Goal: Task Accomplishment & Management: Complete application form

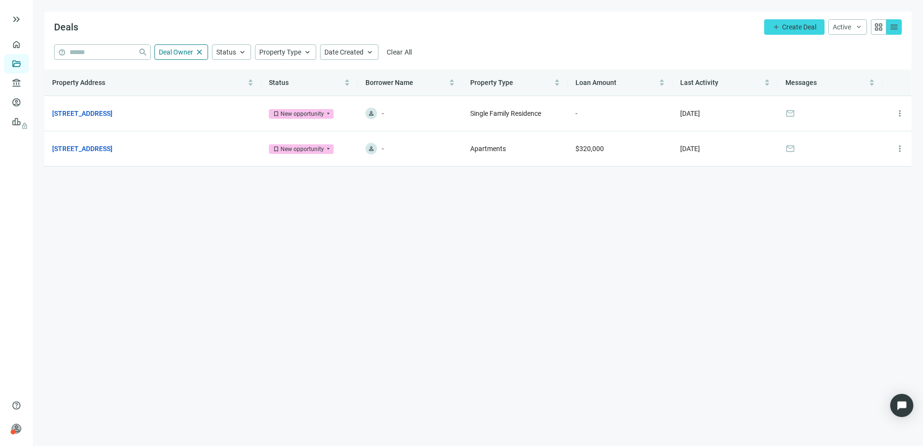
click at [177, 196] on main "Deals add Create Deal Active keyboard_arrow_down grid_view menu help close Deal…" at bounding box center [478, 223] width 890 height 446
click at [184, 51] on span "Deal Owner" at bounding box center [176, 52] width 34 height 8
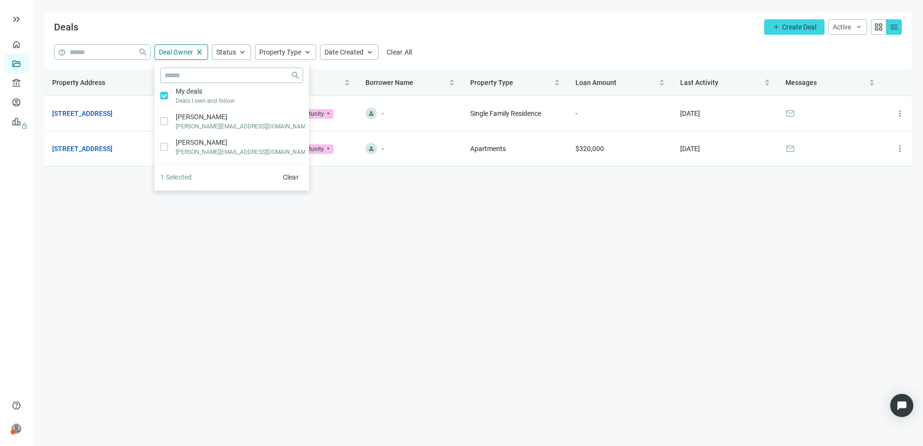
click at [352, 223] on main "Deals add Create Deal Active keyboard_arrow_down grid_view menu help close Deal…" at bounding box center [478, 223] width 890 height 446
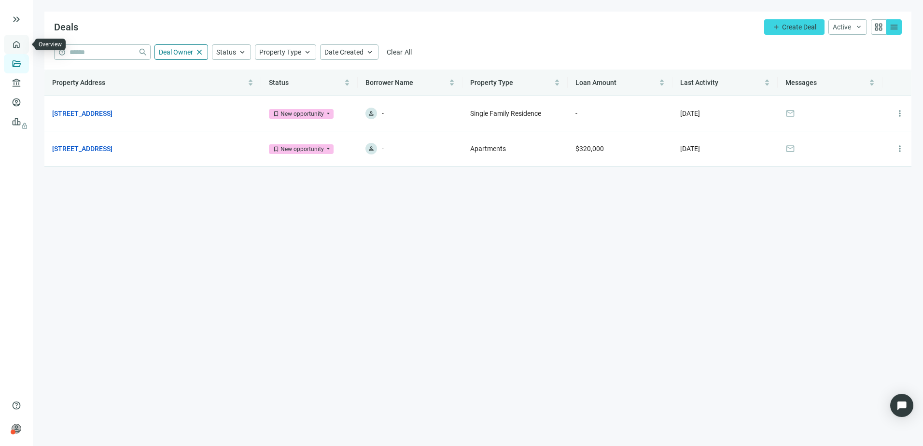
click at [24, 47] on link "Overview" at bounding box center [38, 45] width 28 height 8
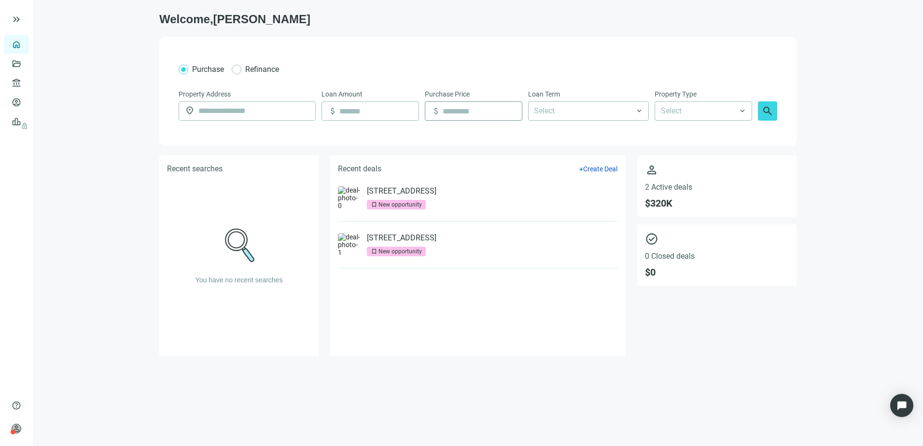
drag, startPoint x: 852, startPoint y: 232, endPoint x: 508, endPoint y: 114, distance: 362.9
click at [852, 231] on main "Welcome, [PERSON_NAME] Refinance Property Address location_on Loan Amount attac…" at bounding box center [478, 223] width 890 height 446
click at [24, 102] on link "Borrowers" at bounding box center [39, 102] width 31 height 8
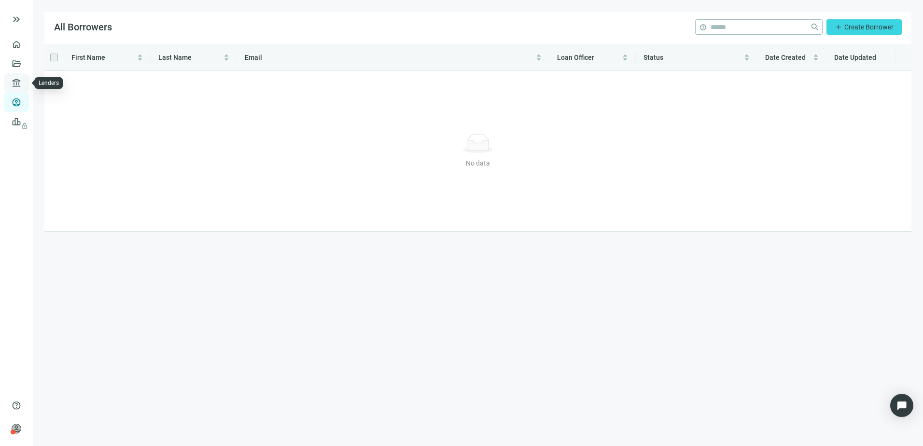
click at [24, 80] on link "Lenders" at bounding box center [36, 83] width 25 height 8
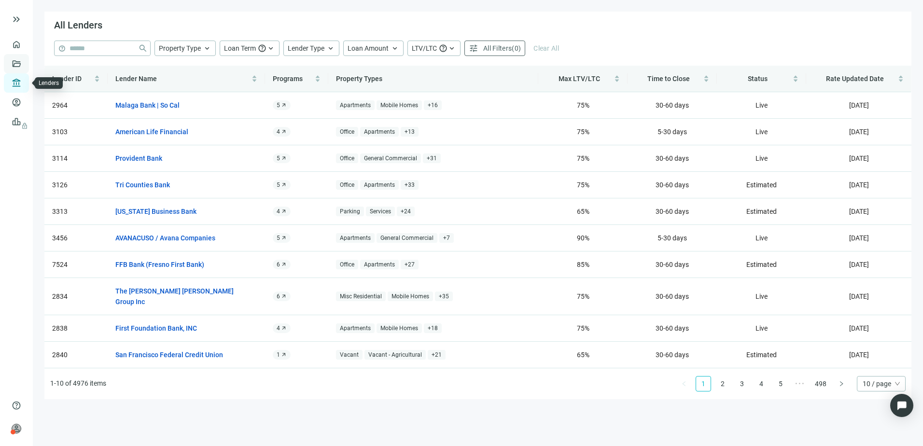
click at [24, 66] on link "Deals" at bounding box center [32, 64] width 17 height 8
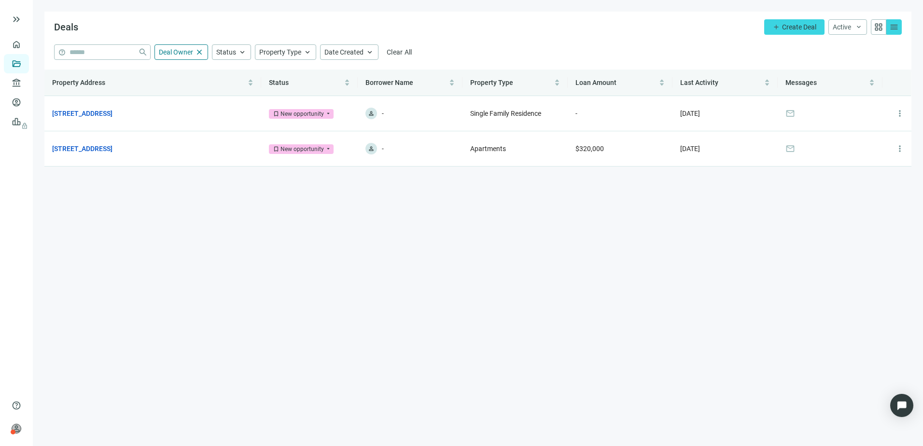
click at [525, 292] on main "Deals add Create Deal Active keyboard_arrow_down grid_view menu help close Deal…" at bounding box center [478, 223] width 890 height 446
click at [410, 265] on main "Deals add Create Deal Active keyboard_arrow_down grid_view menu help close Deal…" at bounding box center [478, 223] width 890 height 446
click at [321, 276] on main "Deals add Create Deal Active keyboard_arrow_down grid_view menu help close Deal…" at bounding box center [478, 223] width 890 height 446
drag, startPoint x: 321, startPoint y: 276, endPoint x: 182, endPoint y: 67, distance: 250.4
click at [182, 67] on main "Deals add Create Deal Active keyboard_arrow_down grid_view menu help close Deal…" at bounding box center [478, 223] width 890 height 446
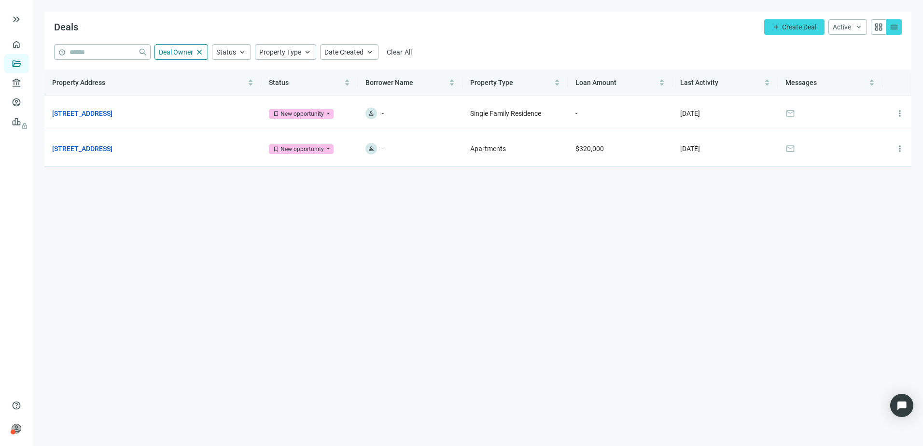
click at [515, 39] on div "Deals add Create Deal Active keyboard_arrow_down grid_view menu" at bounding box center [477, 28] width 867 height 33
click at [85, 112] on link "[STREET_ADDRESS]" at bounding box center [82, 113] width 60 height 11
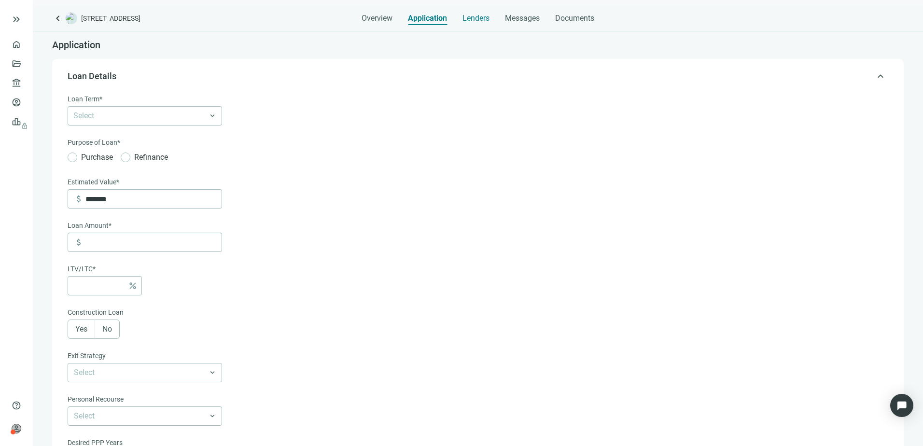
click at [479, 14] on span "Lenders" at bounding box center [476, 19] width 27 height 10
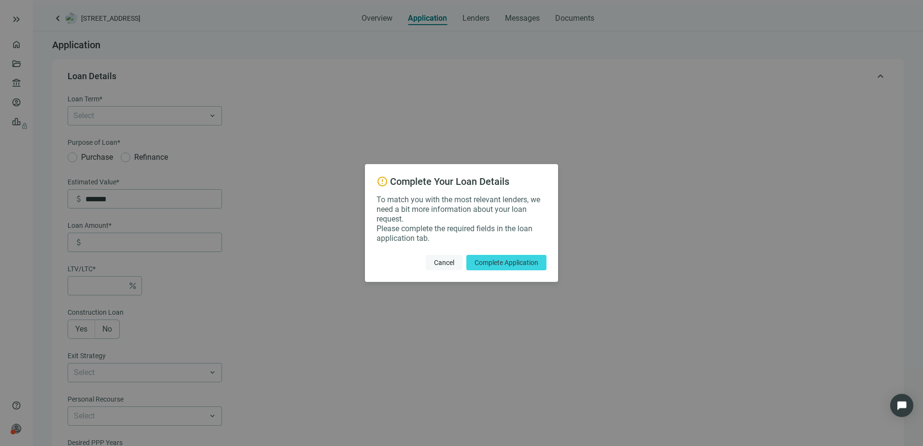
click at [440, 263] on span "Cancel" at bounding box center [444, 263] width 20 height 8
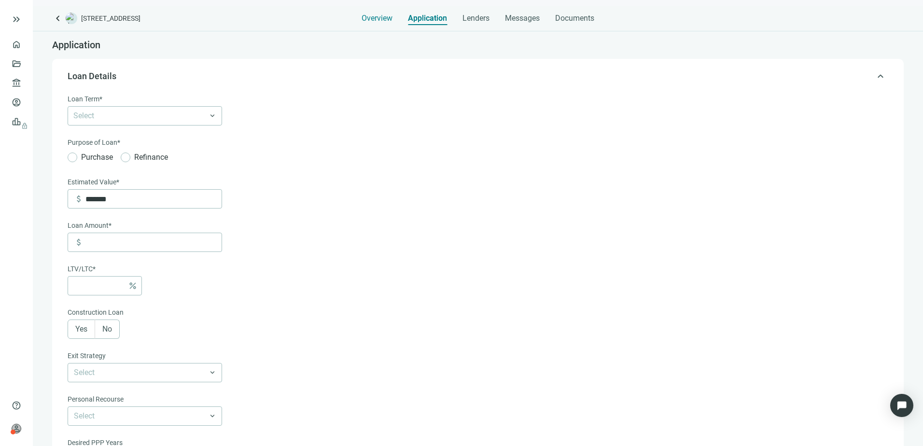
click at [373, 13] on div "Overview" at bounding box center [377, 15] width 31 height 19
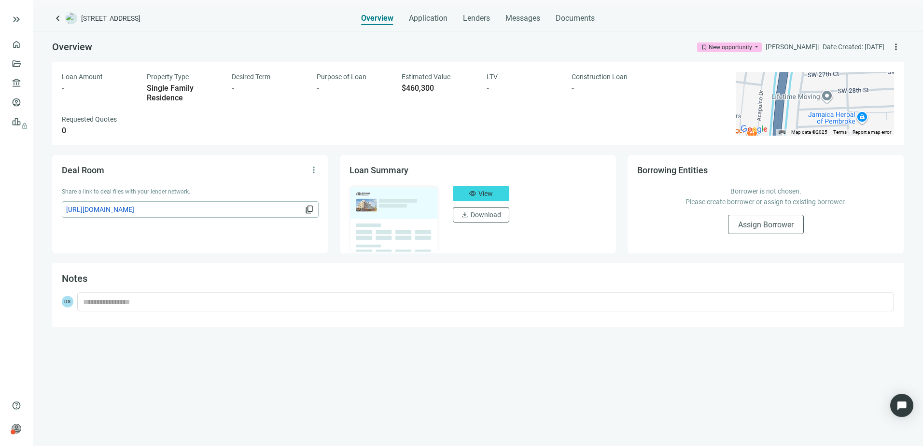
click at [802, 391] on div "Overview bookmark New opportunity arrow_drop_down [PERSON_NAME] | Date Created:…" at bounding box center [478, 238] width 890 height 415
click at [416, 18] on span "Application" at bounding box center [428, 19] width 39 height 10
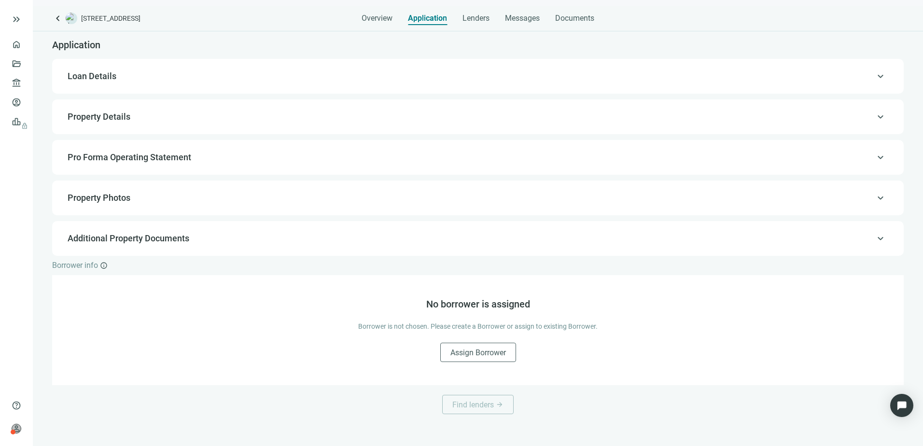
click at [97, 73] on span "Loan Details" at bounding box center [92, 76] width 49 height 10
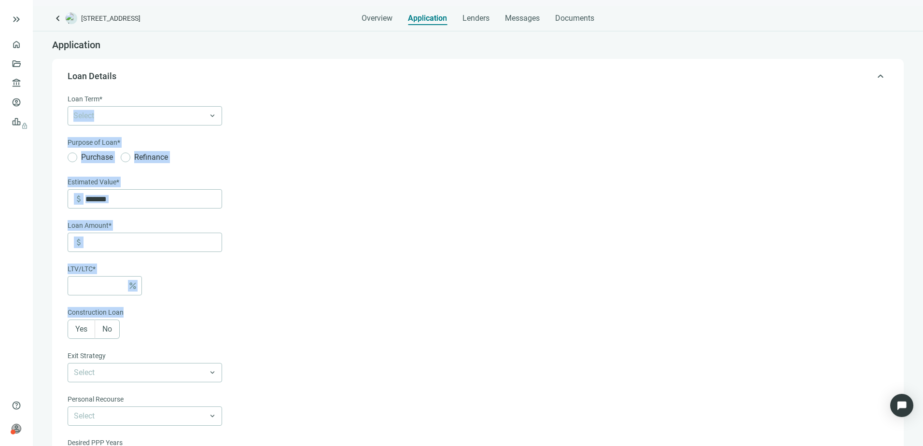
drag, startPoint x: 332, startPoint y: 98, endPoint x: 531, endPoint y: 317, distance: 295.7
click at [531, 317] on form "Loan Term* Select keyboard_arrow_down Purpose of Loan* Purchase Refinance Estim…" at bounding box center [477, 325] width 819 height 463
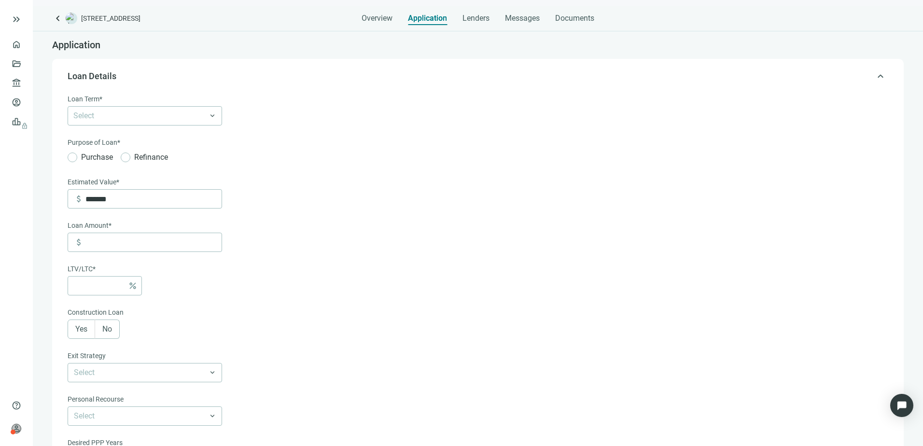
click at [531, 317] on form "Loan Term* Select keyboard_arrow_down Purpose of Loan* Purchase Refinance Estim…" at bounding box center [477, 325] width 819 height 463
click at [376, 15] on span "Overview" at bounding box center [377, 19] width 31 height 10
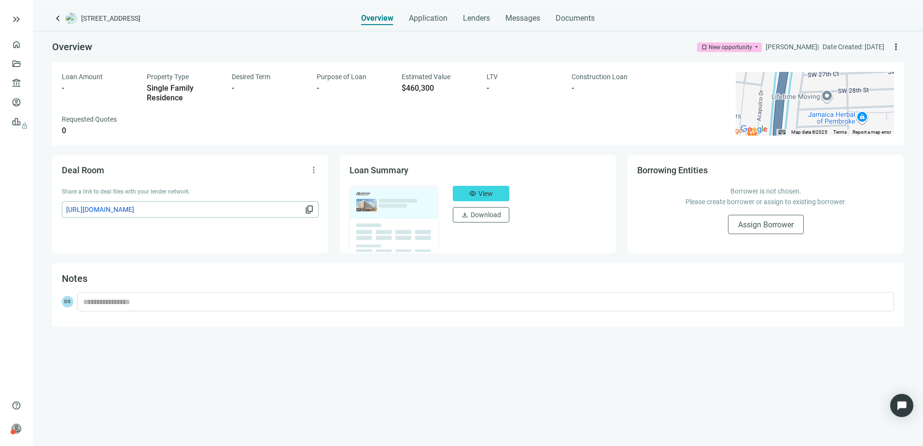
click at [897, 44] on span "more_vert" at bounding box center [896, 47] width 10 height 10
click at [624, 49] on div "Overview bookmark New opportunity arrow_drop_down [PERSON_NAME] | Date Created:…" at bounding box center [478, 46] width 852 height 31
click at [16, 21] on span "keyboard_double_arrow_right" at bounding box center [17, 20] width 12 height 12
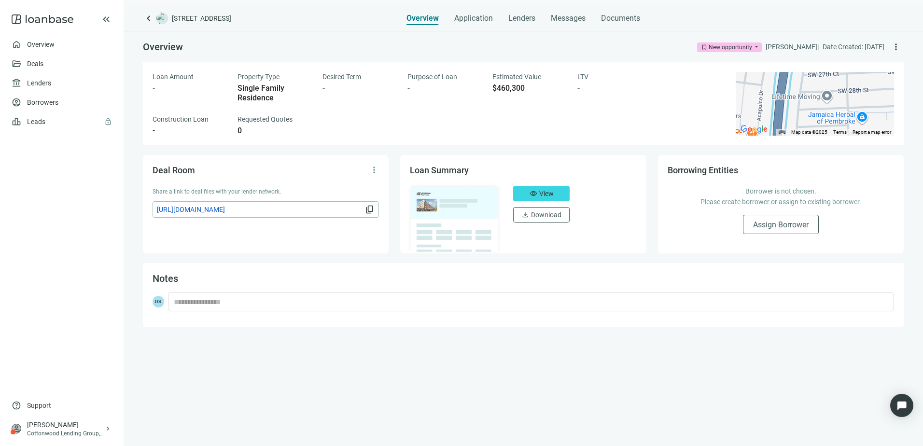
click at [547, 407] on div "Overview bookmark New opportunity arrow_drop_down [PERSON_NAME] | Date Created:…" at bounding box center [524, 238] width 800 height 415
click at [105, 431] on span "keyboard_arrow_right" at bounding box center [108, 429] width 8 height 8
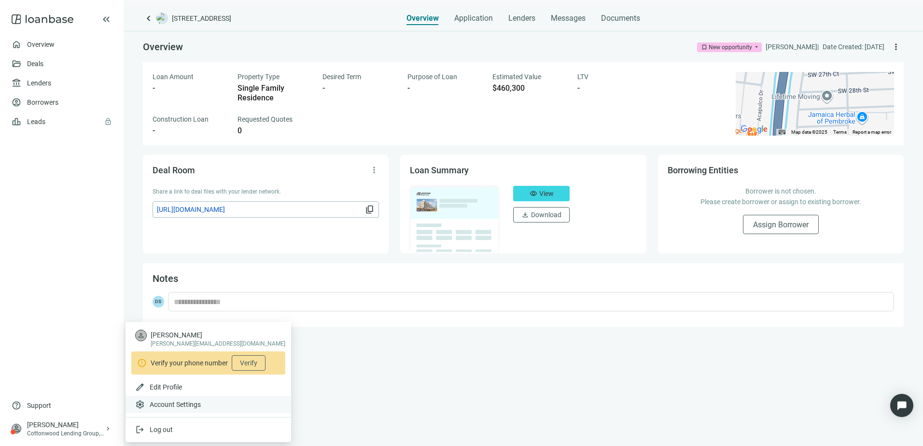
click at [183, 407] on span "Account Settings" at bounding box center [175, 405] width 51 height 10
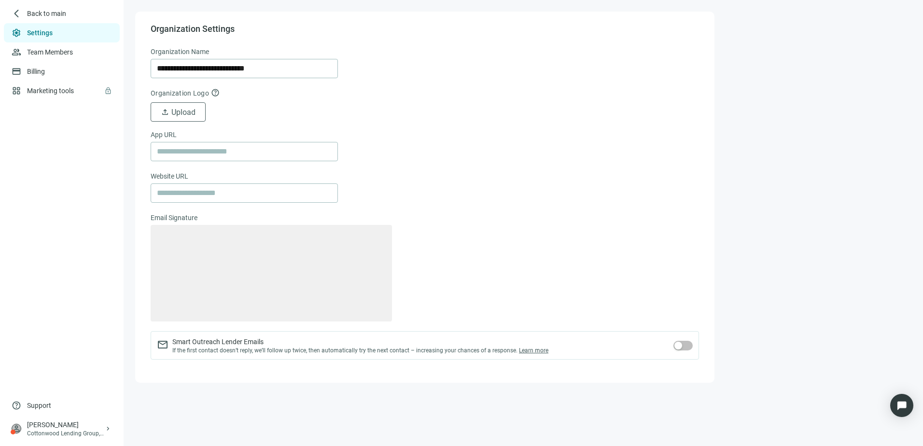
type textarea "**********"
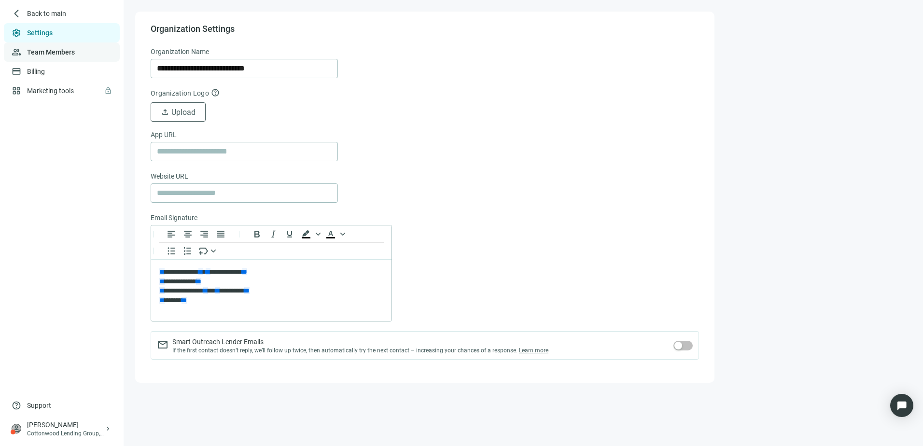
click at [43, 56] on link "Team Members" at bounding box center [51, 52] width 48 height 8
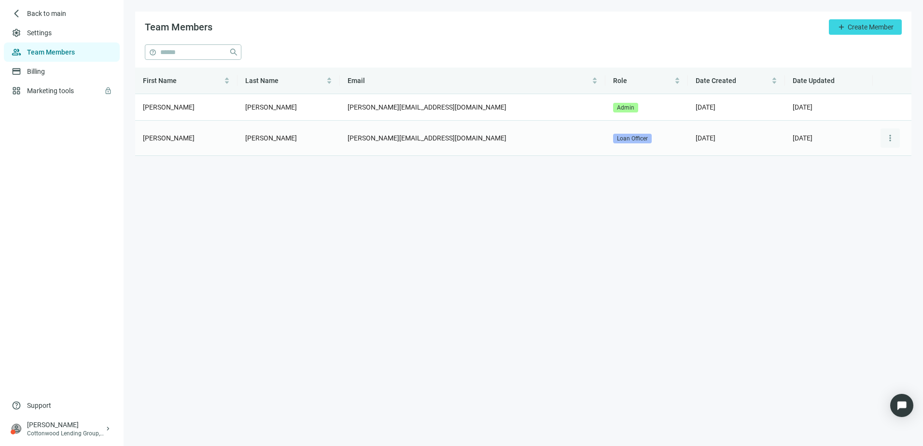
click at [890, 138] on span "more_vert" at bounding box center [890, 138] width 10 height 10
click at [877, 163] on span "Edit" at bounding box center [878, 162] width 12 height 8
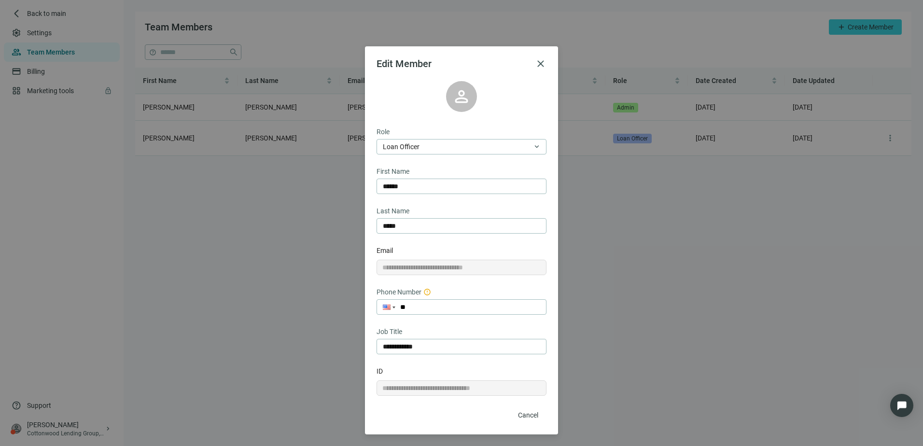
scroll to position [3, 0]
drag, startPoint x: 537, startPoint y: 62, endPoint x: 120, endPoint y: 79, distance: 417.5
click at [536, 62] on span "close" at bounding box center [541, 64] width 12 height 12
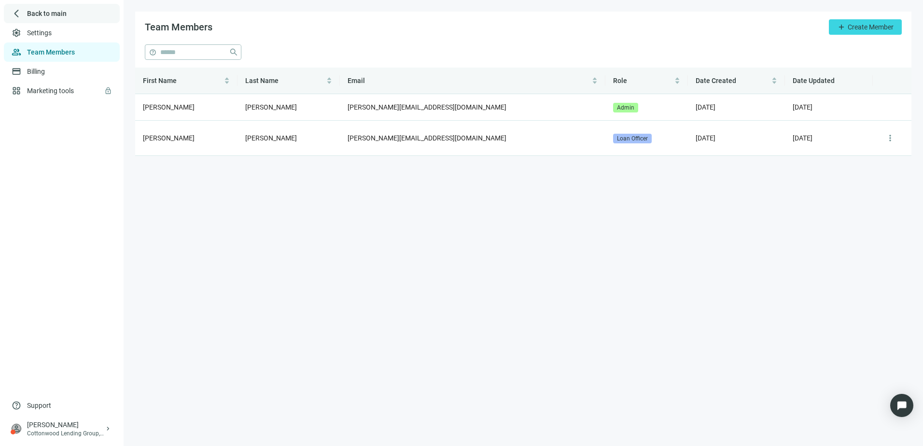
click at [29, 12] on span "Back to main" at bounding box center [47, 14] width 40 height 10
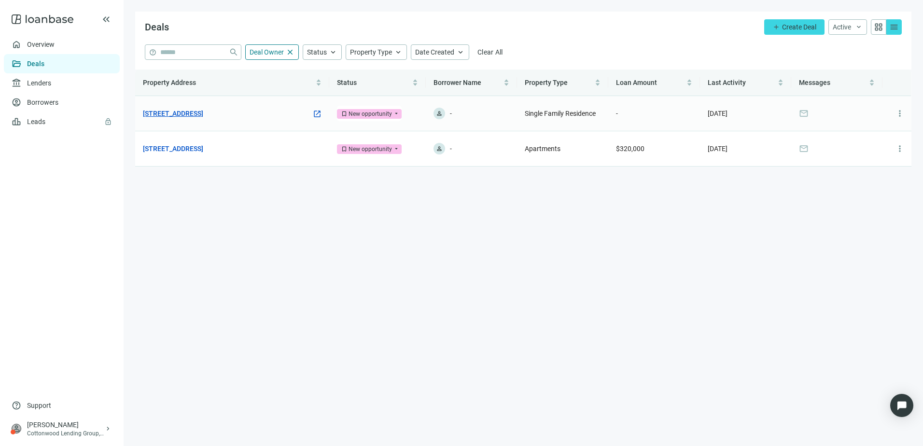
click at [203, 113] on link "[STREET_ADDRESS]" at bounding box center [173, 113] width 60 height 11
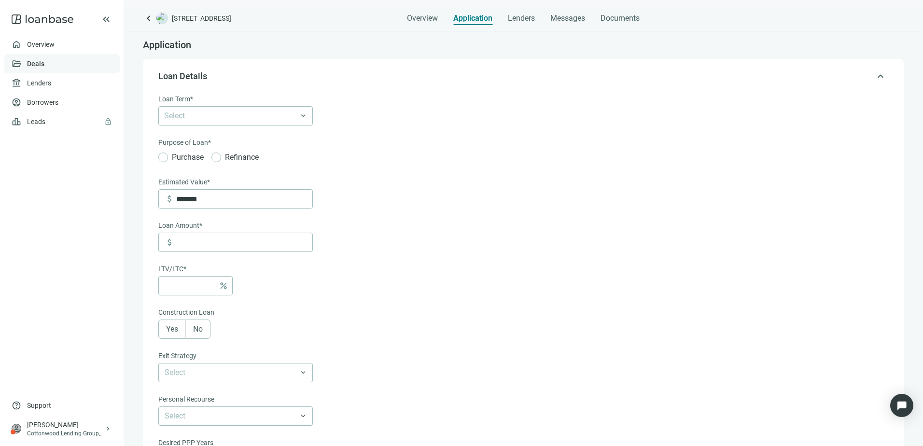
click at [44, 66] on link "Deals" at bounding box center [35, 64] width 17 height 8
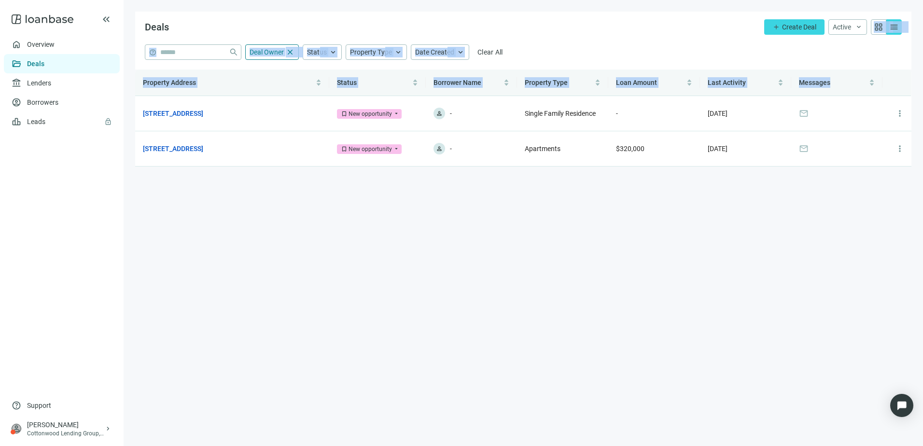
drag, startPoint x: 607, startPoint y: 19, endPoint x: 625, endPoint y: 278, distance: 258.9
click at [625, 278] on main "Deals add Create Deal Active keyboard_arrow_down grid_view menu help close Deal…" at bounding box center [524, 223] width 800 height 446
click at [624, 278] on main "Deals add Create Deal Active keyboard_arrow_down grid_view menu help close Deal…" at bounding box center [524, 223] width 800 height 446
drag, startPoint x: 622, startPoint y: 283, endPoint x: 527, endPoint y: 35, distance: 265.1
click at [527, 35] on main "Deals add Create Deal Active keyboard_arrow_down grid_view menu help close Deal…" at bounding box center [524, 223] width 800 height 446
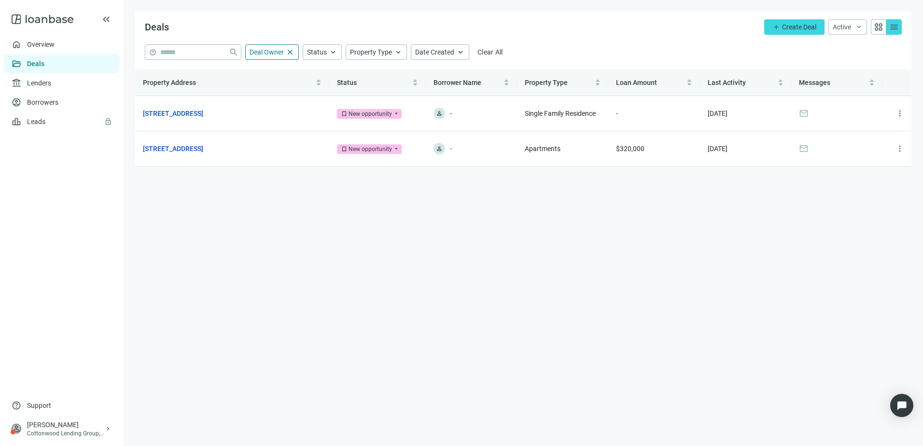
drag, startPoint x: 527, startPoint y: 35, endPoint x: 456, endPoint y: 17, distance: 73.2
click at [456, 17] on div "Deals add Create Deal Active keyboard_arrow_down grid_view menu" at bounding box center [523, 28] width 776 height 33
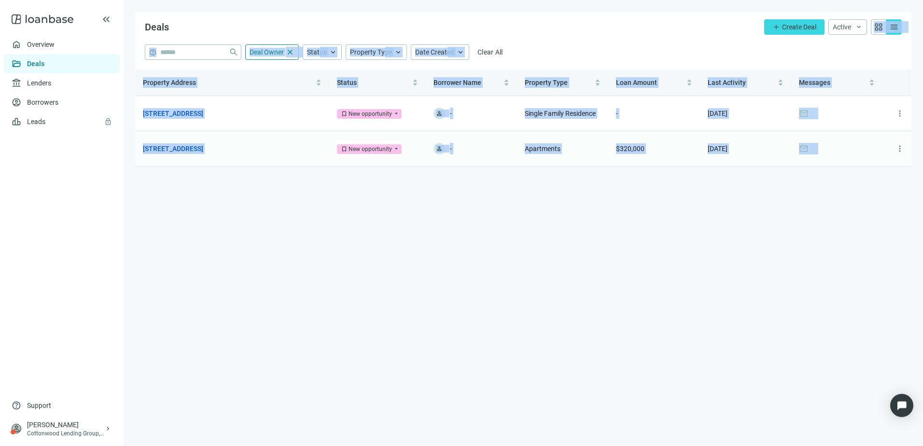
drag, startPoint x: 485, startPoint y: 27, endPoint x: 749, endPoint y: 259, distance: 351.0
click at [749, 259] on main "Deals add Create Deal Active keyboard_arrow_down grid_view menu help close Deal…" at bounding box center [524, 223] width 800 height 446
drag, startPoint x: 749, startPoint y: 259, endPoint x: 725, endPoint y: 281, distance: 32.8
click at [725, 281] on main "Deals add Create Deal Active keyboard_arrow_down grid_view menu help close Deal…" at bounding box center [524, 223] width 800 height 446
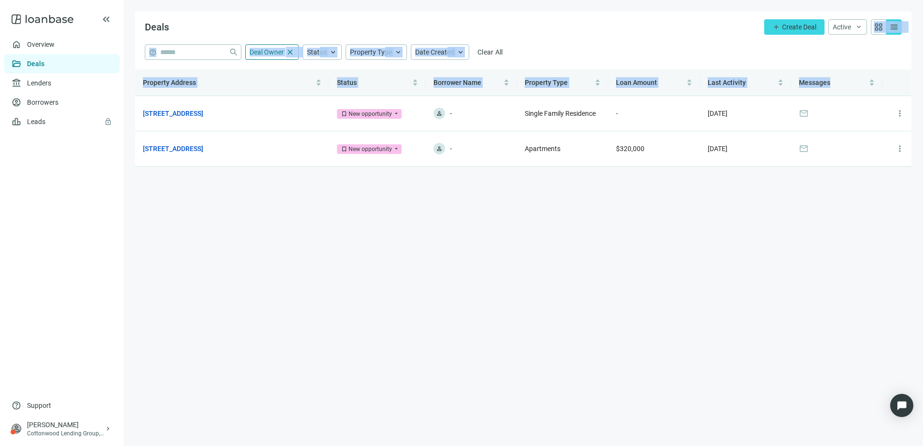
drag, startPoint x: 716, startPoint y: 275, endPoint x: 513, endPoint y: -28, distance: 365.7
click at [513, 0] on html "keyboard_double_arrow_left home Overview folder_open Deals account_balance Lend…" at bounding box center [461, 223] width 923 height 446
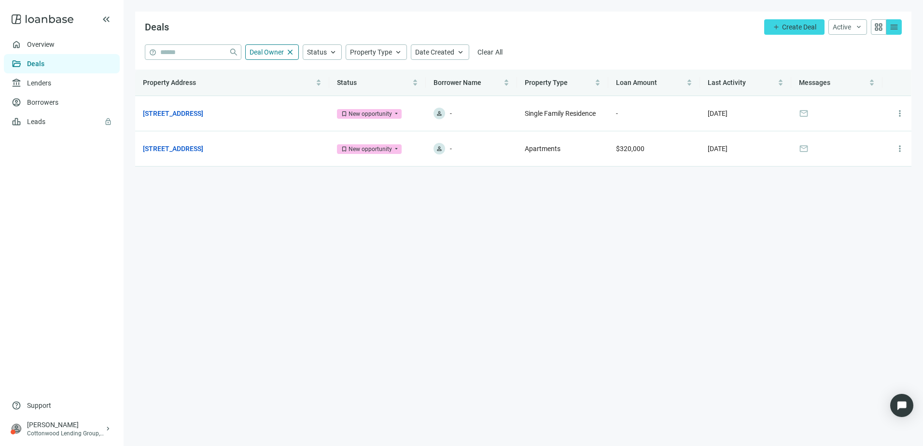
drag, startPoint x: 513, startPoint y: -28, endPoint x: 452, endPoint y: 15, distance: 74.4
click at [452, 15] on div "Deals add Create Deal Active keyboard_arrow_down grid_view menu" at bounding box center [523, 28] width 776 height 33
click at [48, 105] on link "Borrowers" at bounding box center [42, 102] width 31 height 8
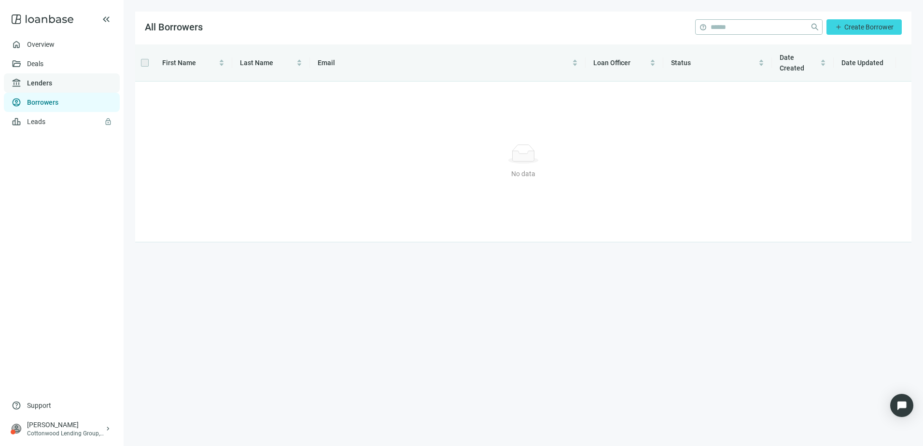
click at [38, 85] on link "Lenders" at bounding box center [39, 83] width 25 height 8
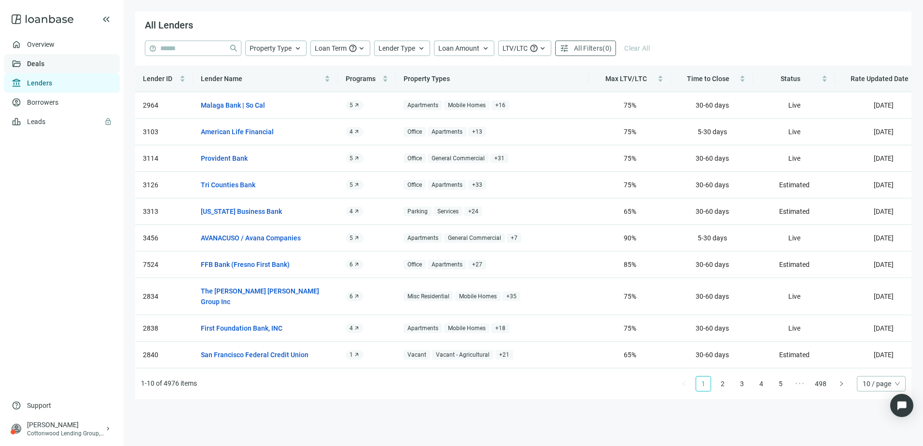
click at [42, 67] on link "Deals" at bounding box center [35, 64] width 17 height 8
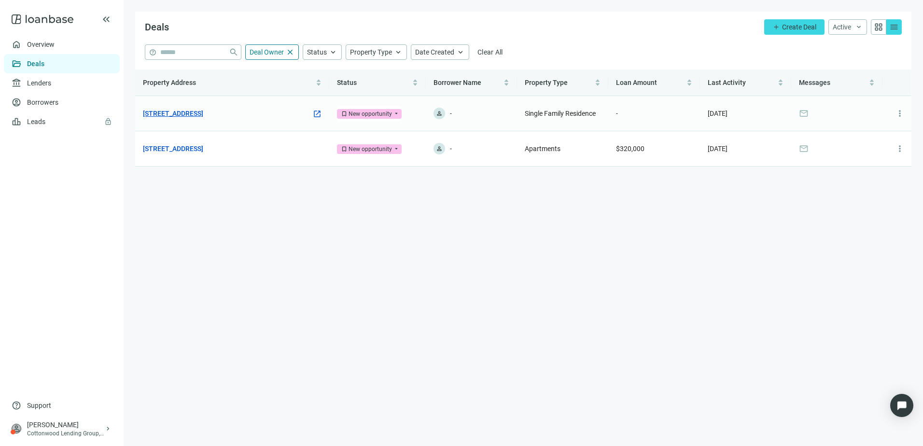
click at [203, 114] on link "[STREET_ADDRESS]" at bounding box center [173, 113] width 60 height 11
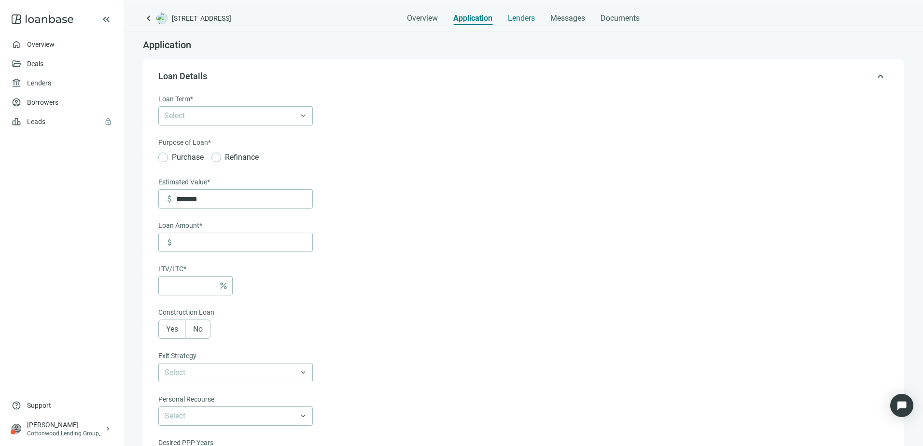
click at [518, 17] on span "Lenders" at bounding box center [521, 19] width 27 height 10
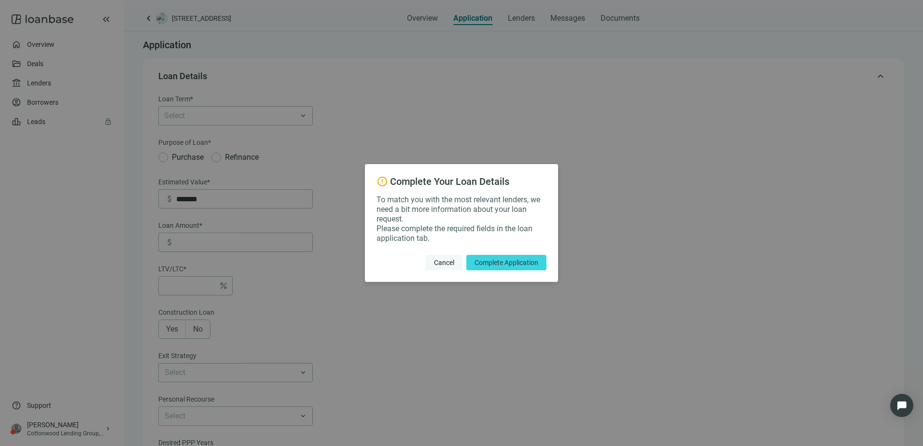
click at [449, 265] on span "Cancel" at bounding box center [444, 263] width 20 height 8
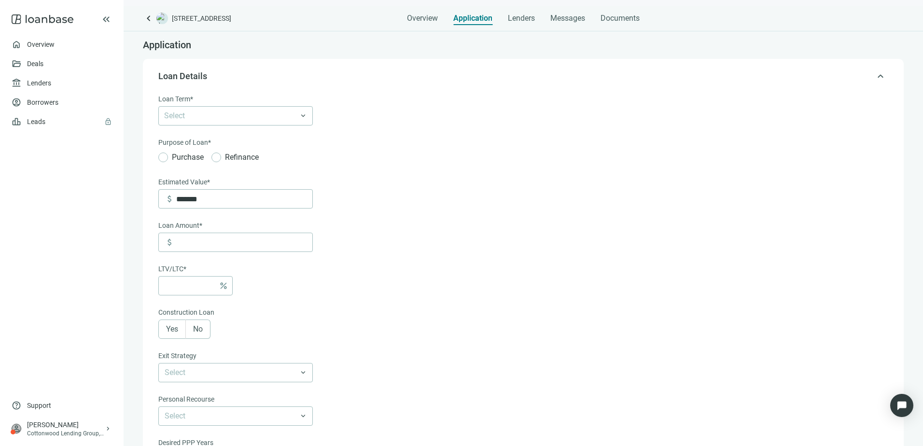
click at [405, 14] on div "Overview Application Lenders Messages Documents" at bounding box center [523, 15] width 761 height 19
click at [423, 19] on span "Overview" at bounding box center [422, 19] width 31 height 10
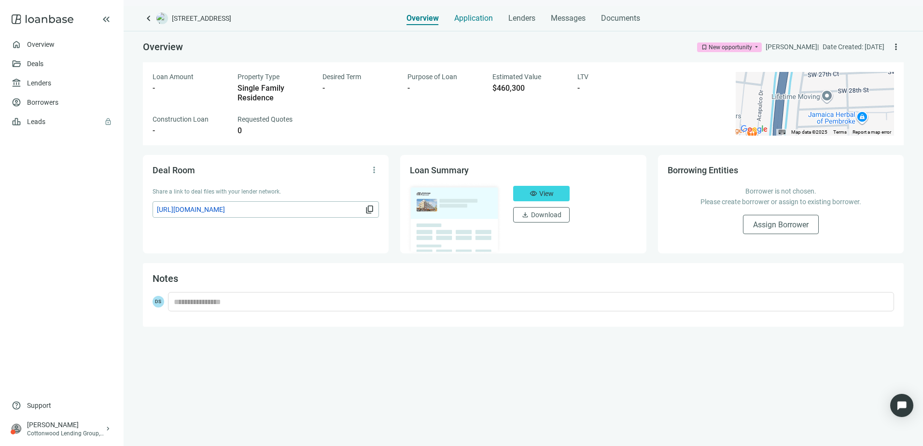
click at [480, 23] on div "Application" at bounding box center [473, 15] width 39 height 19
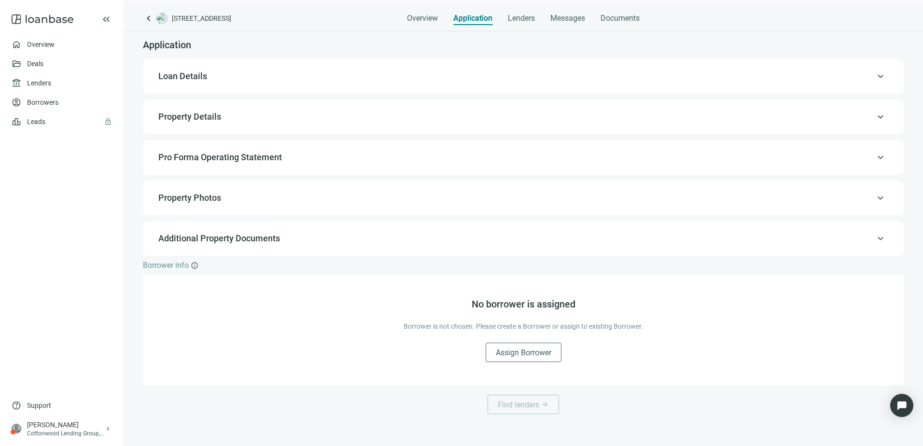
click at [200, 75] on span "Loan Details" at bounding box center [182, 76] width 49 height 10
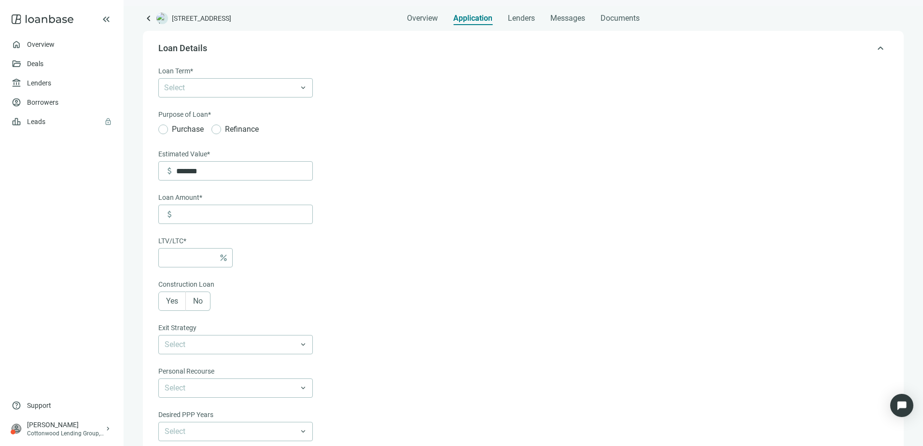
scroll to position [28, 0]
click at [419, 213] on form "Loan Term* Select keyboard_arrow_down Purpose of Loan* Purchase Refinance Estim…" at bounding box center [522, 296] width 728 height 463
click at [196, 90] on div at bounding box center [230, 88] width 140 height 14
click at [451, 172] on form "Loan Term* Select 6-36 Months 3 Years 5 Years 7 Years 10 Years 30 Years keyboar…" at bounding box center [522, 296] width 728 height 463
click at [504, 198] on form "Loan Term* Select 6-36 Months 3 Years 5 Years 7 Years 10 Years 30 Years keyboar…" at bounding box center [522, 296] width 728 height 463
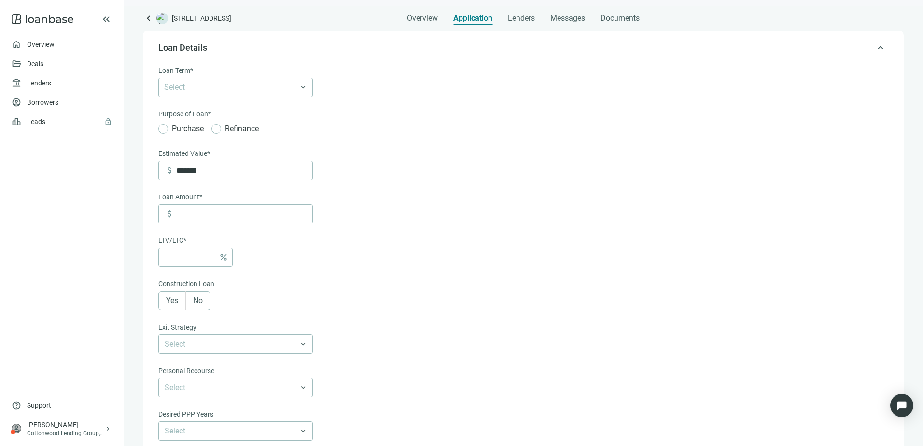
click at [395, 235] on form "Loan Term* Select 6-36 Months 3 Years 5 Years 7 Years 10 Years 30 Years keyboar…" at bounding box center [522, 296] width 728 height 463
click at [478, 248] on form "Loan Term* Select 6-36 Months 3 Years 5 Years 7 Years 10 Years 30 Years keyboar…" at bounding box center [522, 296] width 728 height 463
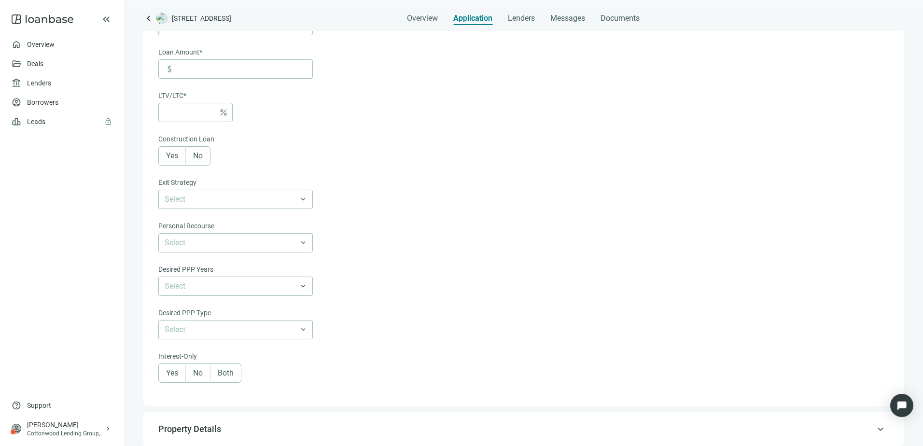
scroll to position [270, 0]
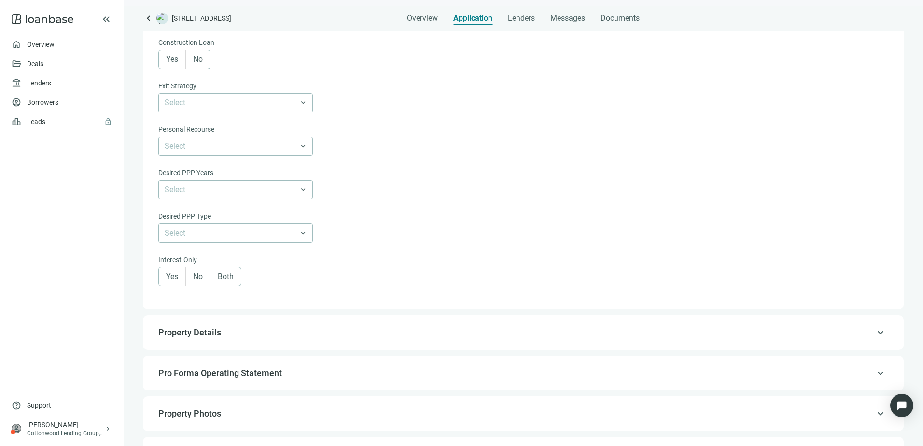
click at [403, 233] on form "Loan Term* Select 6-36 Months 3 Years 5 Years 7 Years 10 Years 30 Years keyboar…" at bounding box center [522, 55] width 728 height 463
click at [224, 344] on div "keyboard_arrow_up Property Details" at bounding box center [524, 332] width 742 height 23
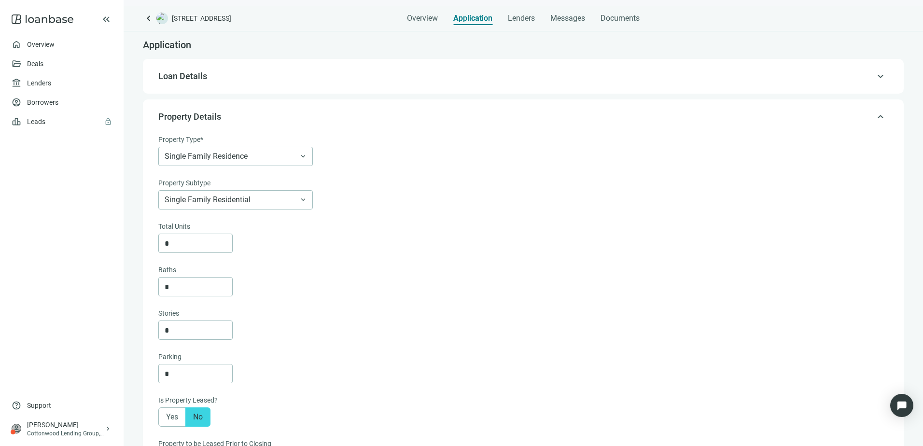
click at [208, 76] on span "Loan Details" at bounding box center [522, 76] width 728 height 12
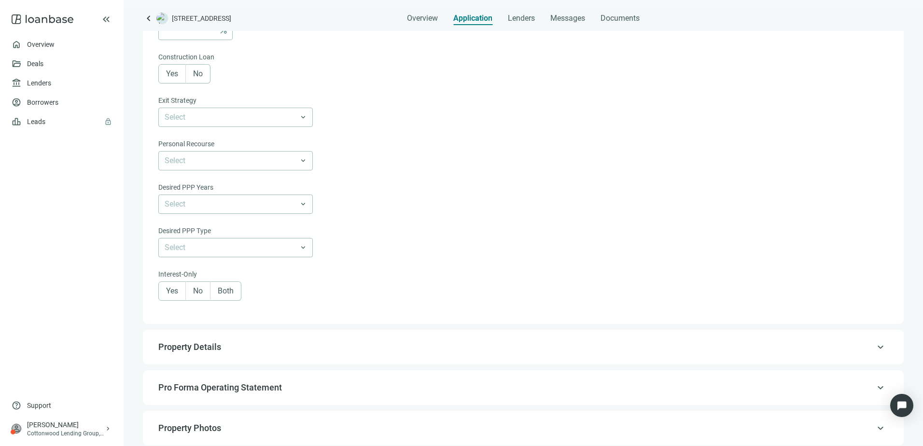
scroll to position [415, 0]
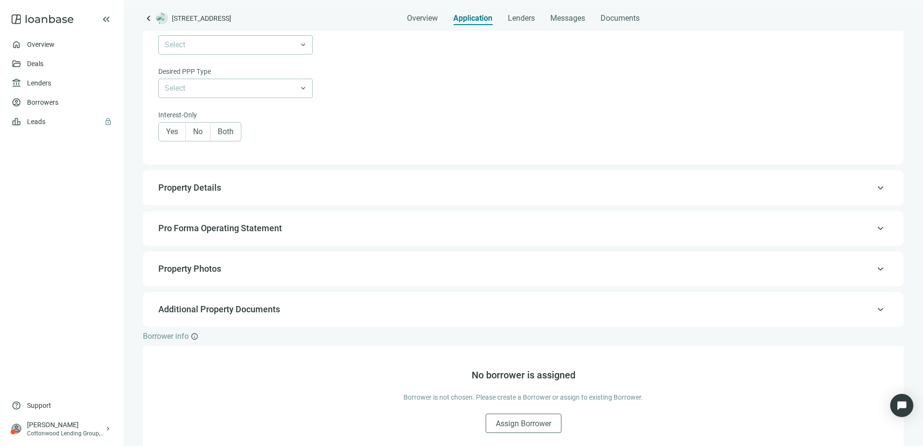
click at [228, 191] on span "Property Details" at bounding box center [522, 188] width 728 height 12
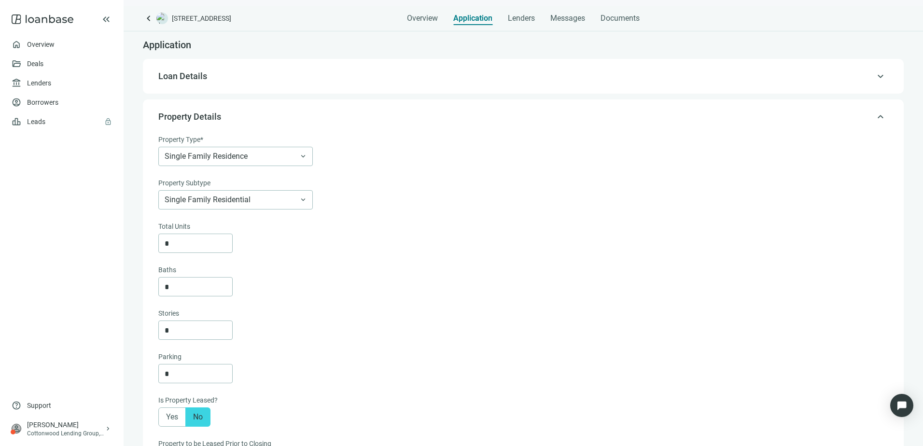
click at [229, 73] on span "Loan Details" at bounding box center [522, 76] width 728 height 12
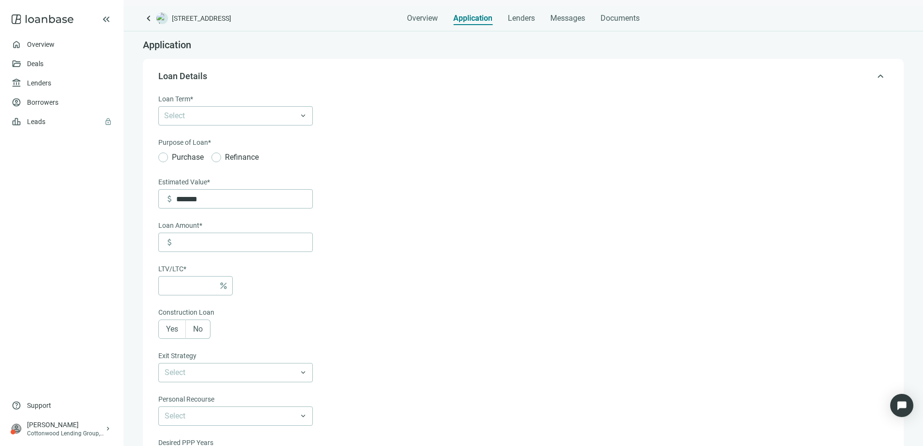
scroll to position [28, 0]
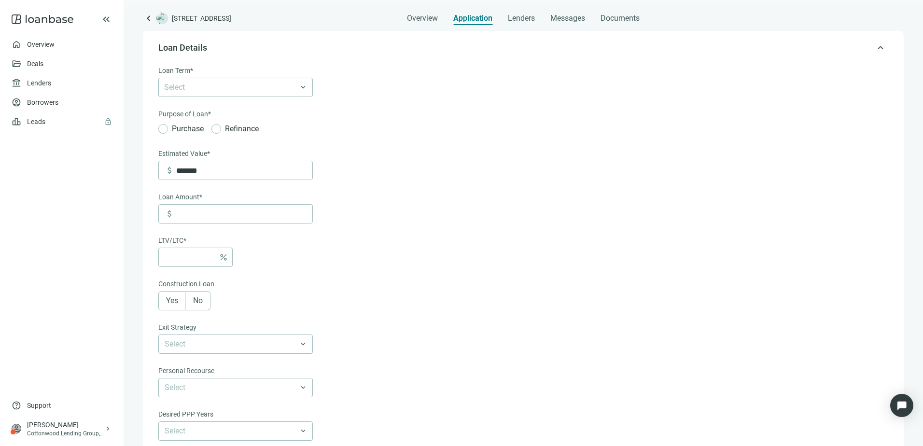
click at [461, 184] on form "Loan Term* Select 6-36 Months 3 Years 5 Years 7 Years 10 Years 30 Years keyboar…" at bounding box center [522, 296] width 728 height 463
click at [212, 89] on div at bounding box center [230, 88] width 140 height 14
click at [477, 139] on form "Loan Term* Select 6-36 Months 3 Years 5 Years 7 Years 10 Years 30 Years keyboar…" at bounding box center [522, 296] width 728 height 463
click at [217, 88] on div at bounding box center [230, 88] width 140 height 14
click at [194, 112] on div "6-36 Months" at bounding box center [235, 108] width 143 height 12
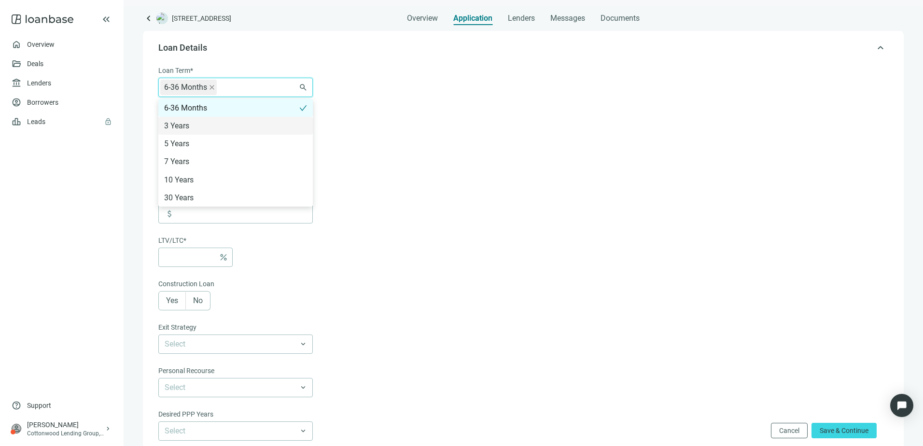
click at [494, 115] on form "Loan Term* 6-36 Months 6-36 Months 3 Years 5 Years 7 Years 10 Years 30 Years se…" at bounding box center [522, 310] width 728 height 490
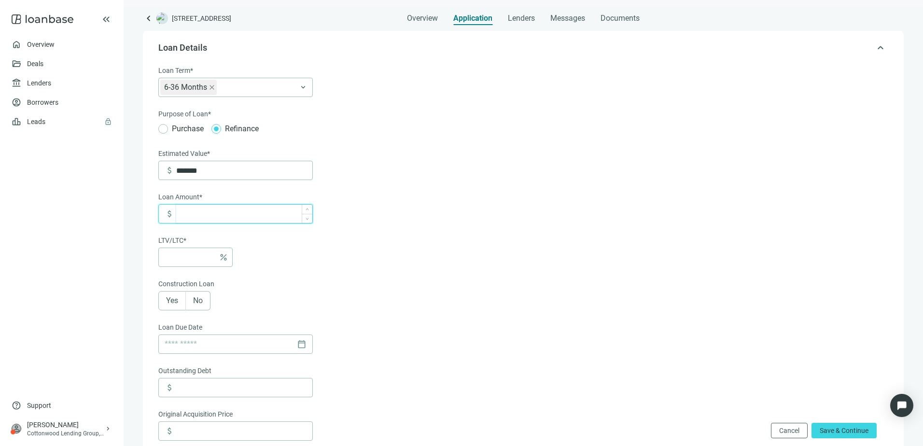
click at [224, 222] on input at bounding box center [244, 214] width 136 height 18
click at [167, 302] on span "Yes" at bounding box center [172, 300] width 12 height 9
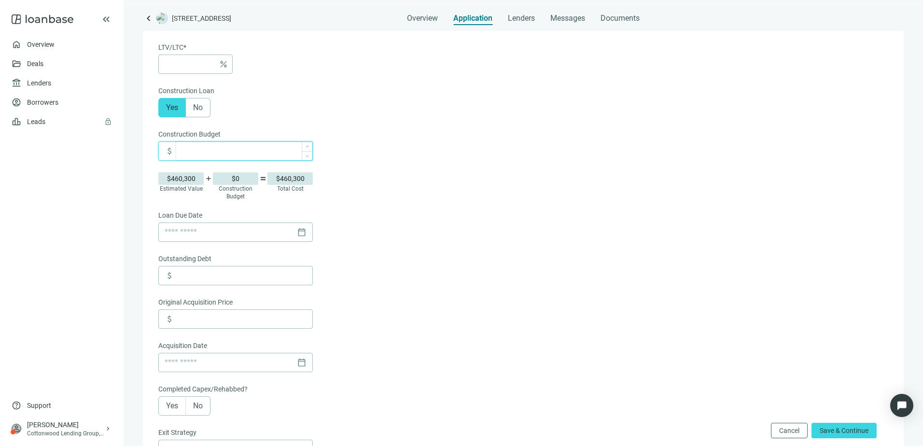
click at [210, 152] on input at bounding box center [244, 151] width 136 height 18
click at [444, 147] on div "attach_money" at bounding box center [522, 150] width 728 height 19
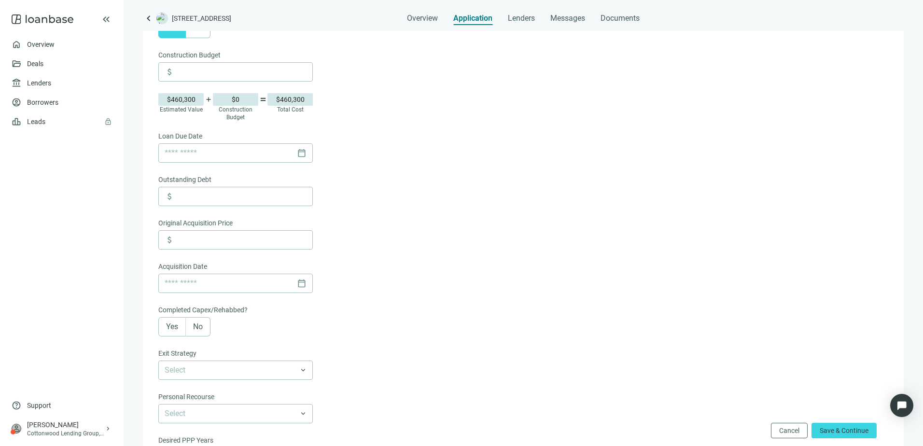
scroll to position [318, 0]
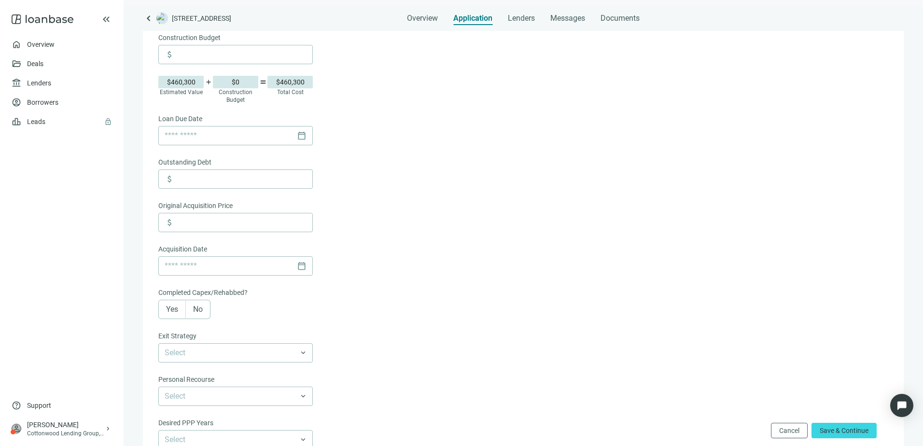
click at [390, 224] on form "Loan Term* 6-36 Months 6-36 Months 3 Years 5 Years 7 Years 10 Years 30 Years ke…" at bounding box center [522, 170] width 728 height 788
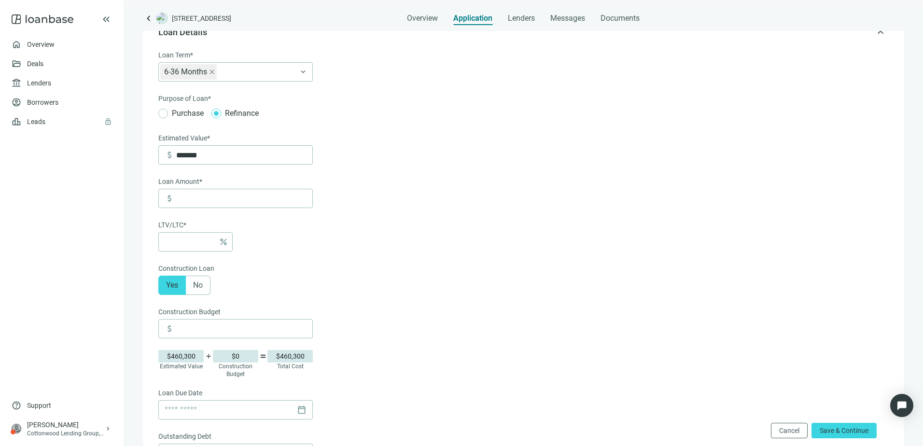
scroll to position [0, 0]
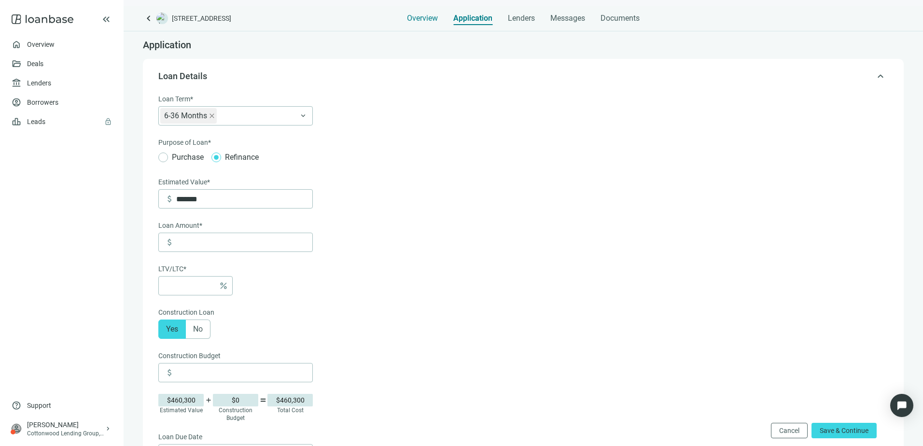
click at [419, 20] on span "Overview" at bounding box center [422, 19] width 31 height 10
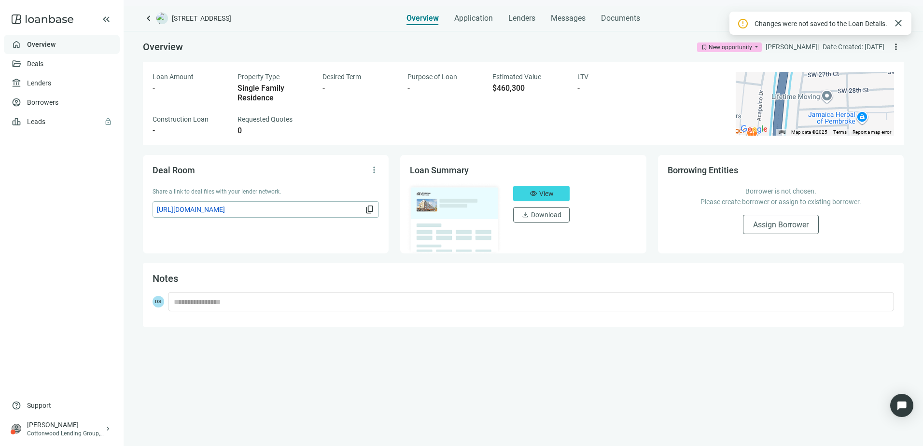
click at [49, 41] on link "Overview" at bounding box center [41, 45] width 28 height 8
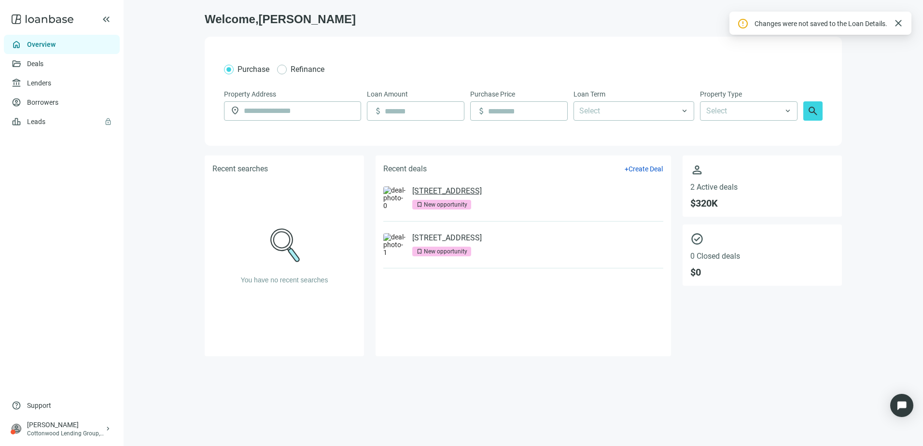
click at [433, 188] on link "[STREET_ADDRESS]" at bounding box center [447, 191] width 70 height 10
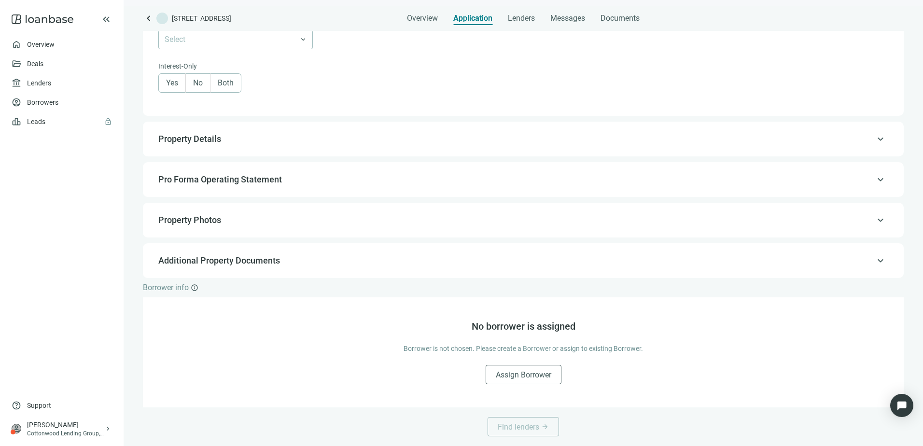
scroll to position [274, 0]
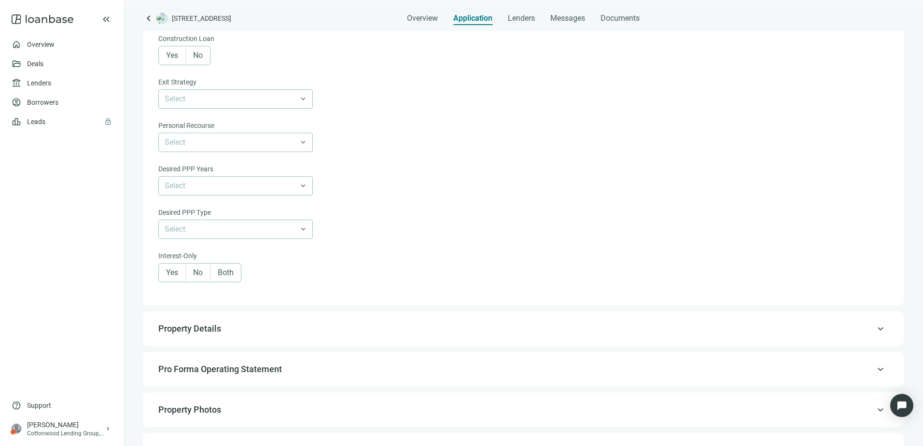
click at [454, 114] on form "Loan Term* Select keyboard_arrow_down Purpose of Loan* Purchase Refinance Estim…" at bounding box center [522, 51] width 728 height 463
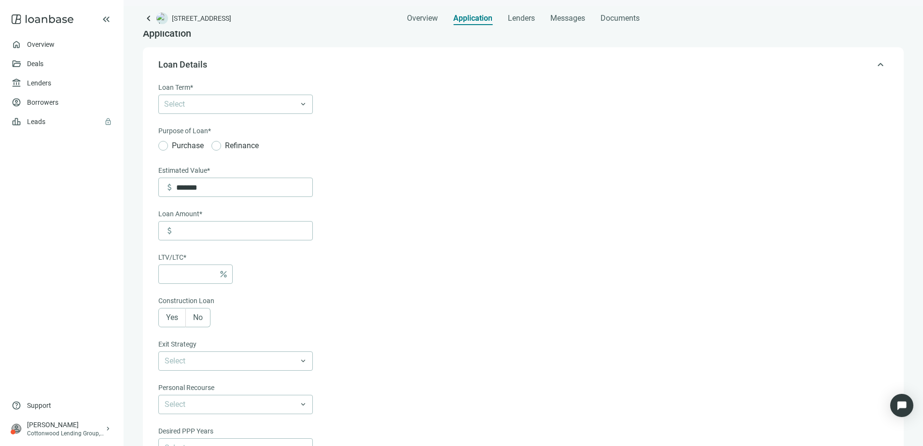
scroll to position [0, 0]
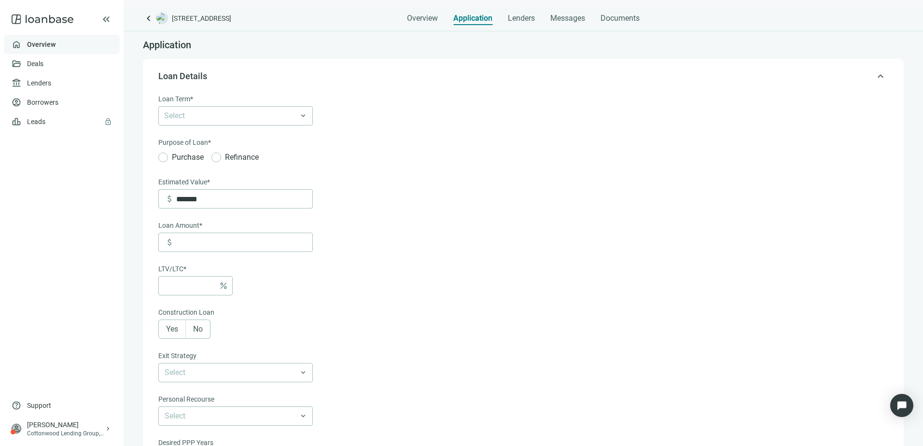
click at [40, 42] on link "Overview" at bounding box center [41, 45] width 28 height 8
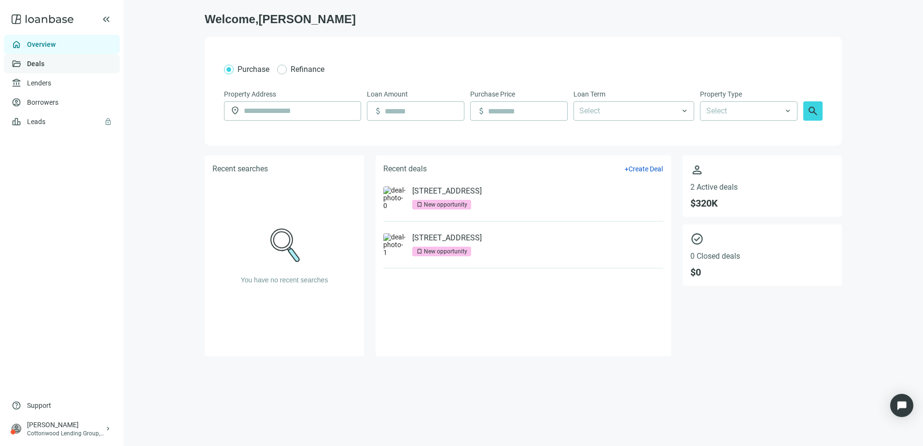
click at [44, 63] on link "Deals" at bounding box center [35, 64] width 17 height 8
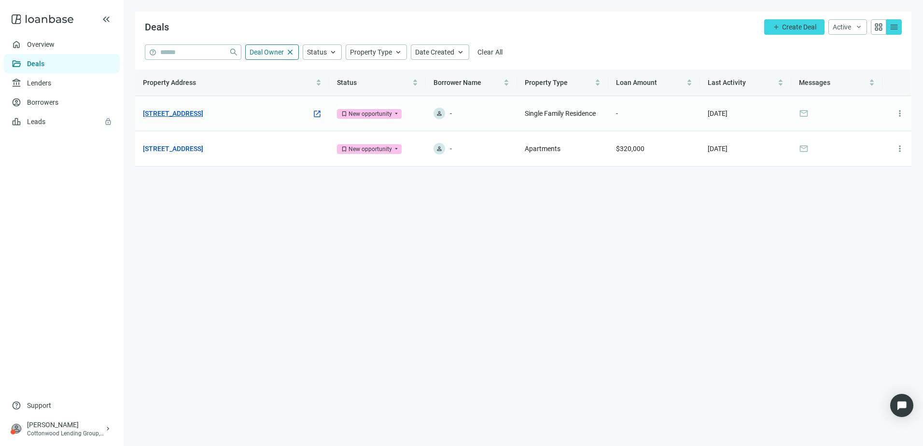
click at [196, 110] on link "[STREET_ADDRESS]" at bounding box center [173, 113] width 60 height 11
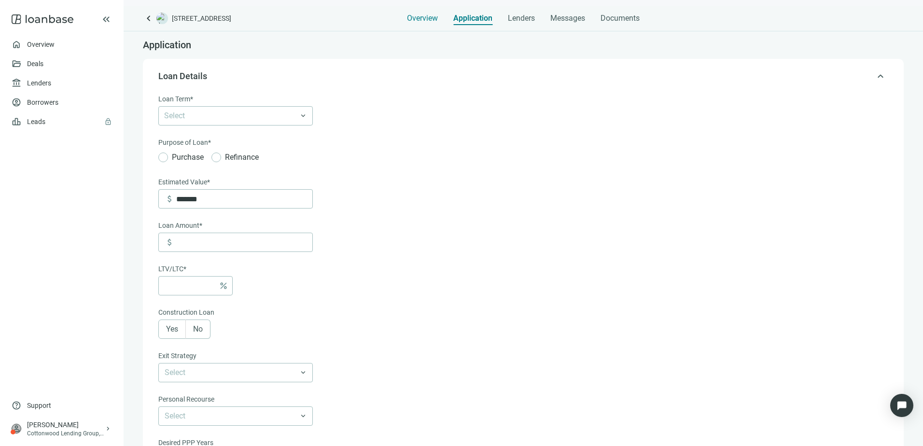
click at [423, 20] on span "Overview" at bounding box center [422, 19] width 31 height 10
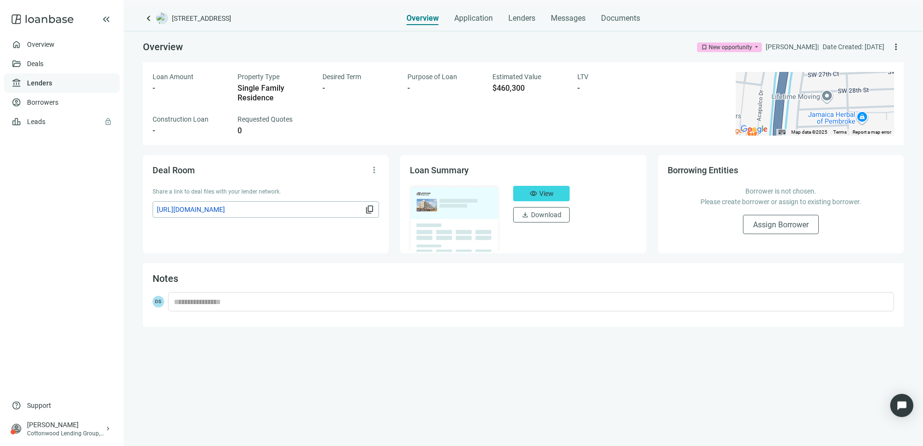
click at [43, 82] on link "Lenders" at bounding box center [39, 83] width 25 height 8
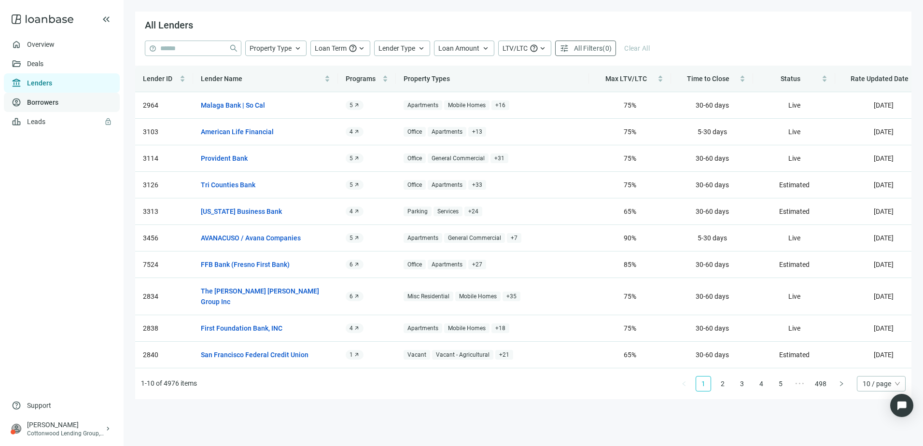
click at [39, 99] on link "Borrowers" at bounding box center [42, 102] width 31 height 8
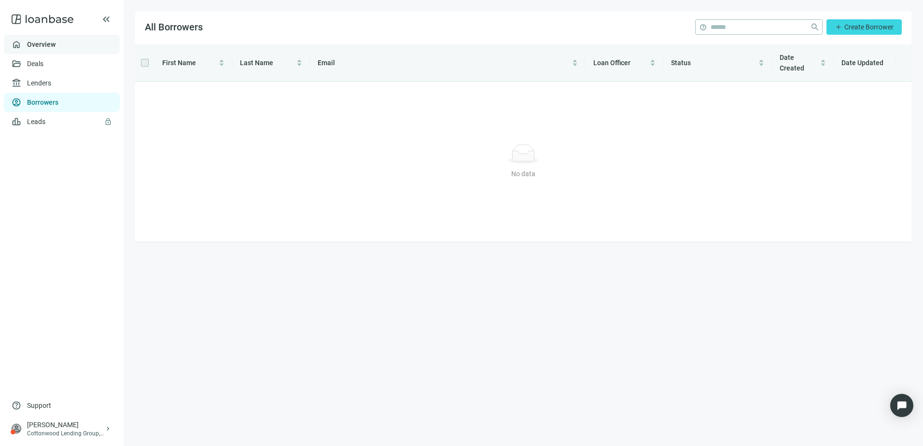
click at [41, 44] on link "Overview" at bounding box center [41, 45] width 28 height 8
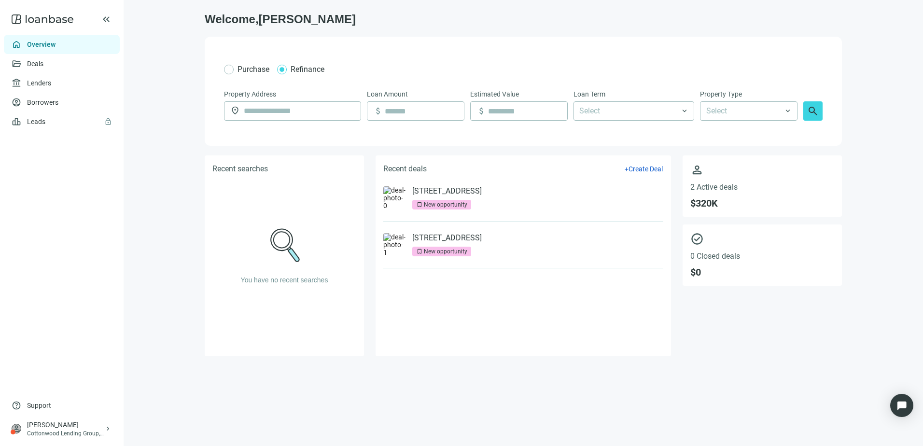
click at [902, 188] on main "Welcome, [PERSON_NAME] Refinance Property Address location_on Loan Amount attac…" at bounding box center [524, 223] width 800 height 446
click at [44, 62] on link "Deals" at bounding box center [35, 64] width 17 height 8
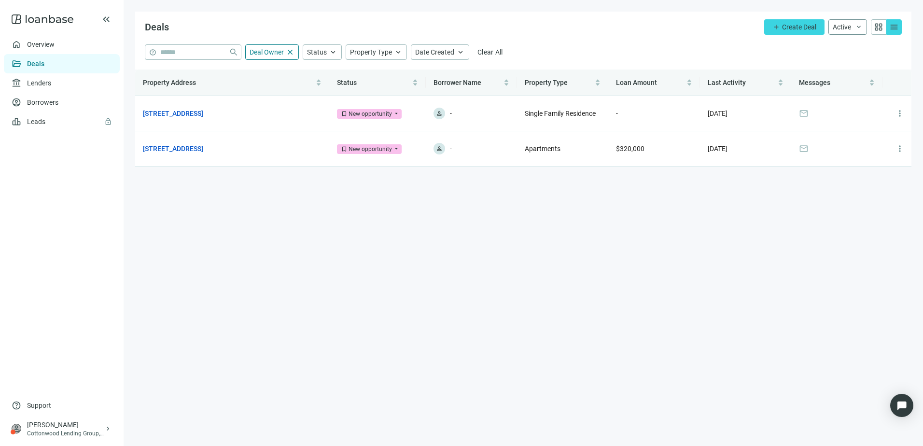
click at [852, 25] on button "Active keyboard_arrow_down" at bounding box center [847, 26] width 39 height 15
click at [700, 29] on div "Deals add Create Deal Active keyboard_arrow_down grid_view menu Active Archive" at bounding box center [523, 28] width 776 height 33
click at [435, 53] on span "Date Created" at bounding box center [434, 52] width 39 height 8
click at [480, 27] on div "Deals add Create Deal Active keyboard_arrow_down grid_view menu Active Archive" at bounding box center [523, 28] width 776 height 33
click at [271, 51] on span "Deal Owner" at bounding box center [267, 52] width 34 height 8
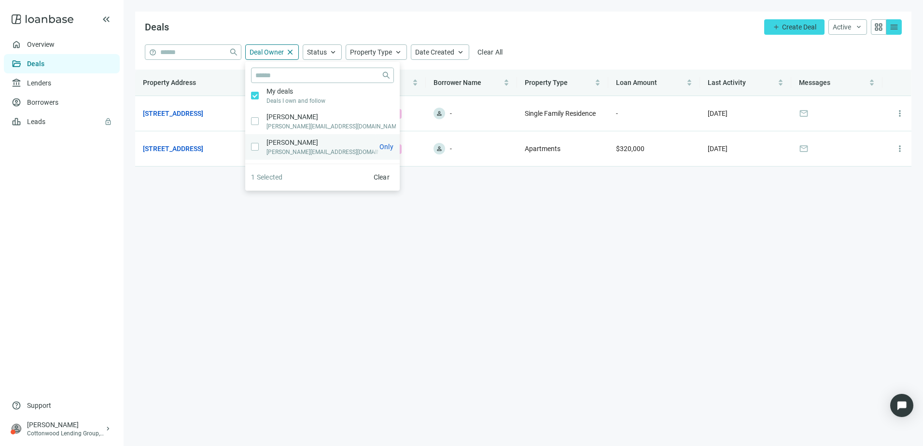
click at [254, 151] on label "[PERSON_NAME] [PERSON_NAME][EMAIL_ADDRESS][DOMAIN_NAME] Only" at bounding box center [322, 147] width 154 height 26
click at [608, 24] on div "Deals add Create Deal Active keyboard_arrow_down grid_view menu Active Archive" at bounding box center [523, 28] width 776 height 33
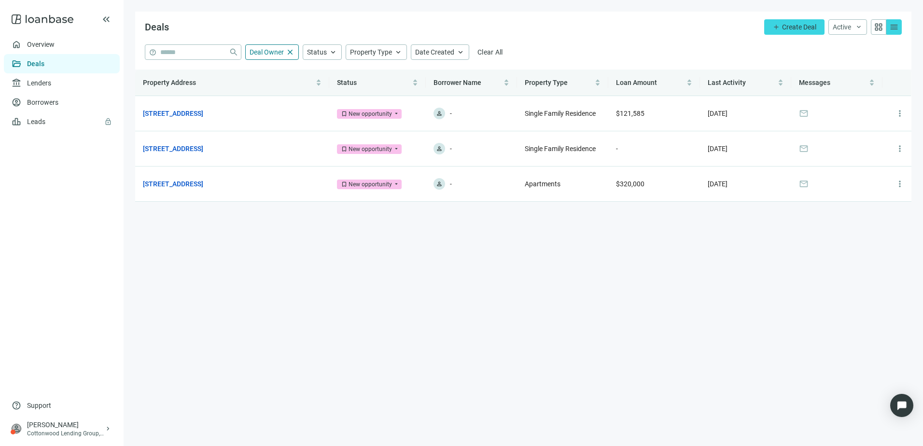
click at [436, 249] on main "Deals add Create Deal Active keyboard_arrow_down grid_view menu Active Archive …" at bounding box center [524, 223] width 800 height 446
click at [900, 150] on span "more_vert" at bounding box center [900, 149] width 10 height 10
click at [866, 193] on span "Archive" at bounding box center [861, 190] width 22 height 8
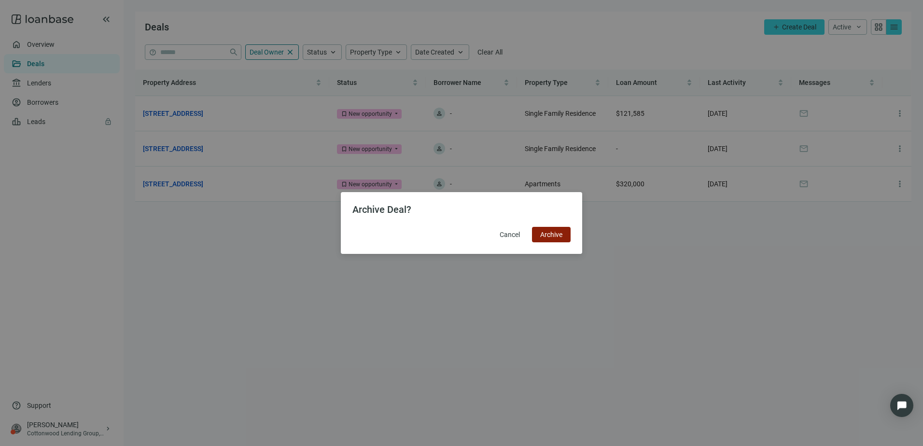
click at [543, 233] on span "Archive" at bounding box center [551, 235] width 22 height 8
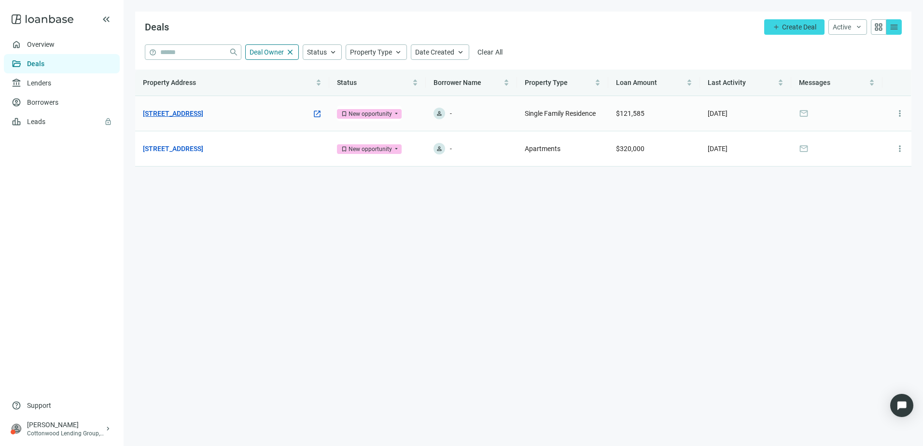
click at [203, 114] on link "[STREET_ADDRESS]" at bounding box center [173, 113] width 60 height 11
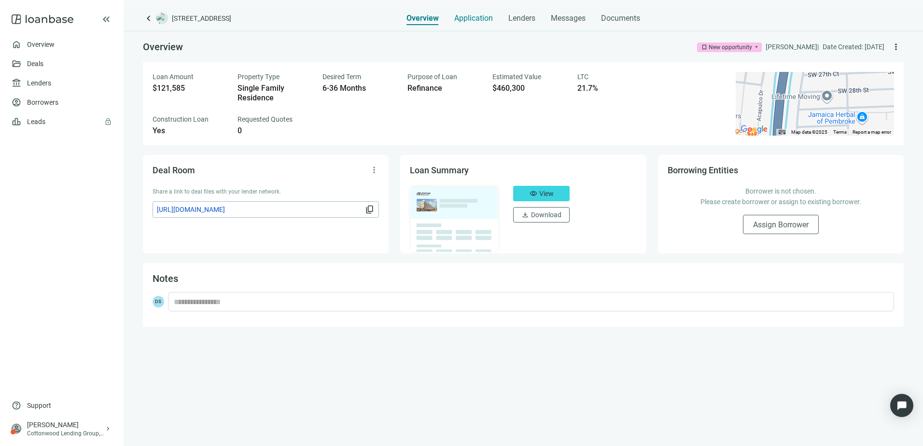
click at [461, 19] on span "Application" at bounding box center [473, 19] width 39 height 10
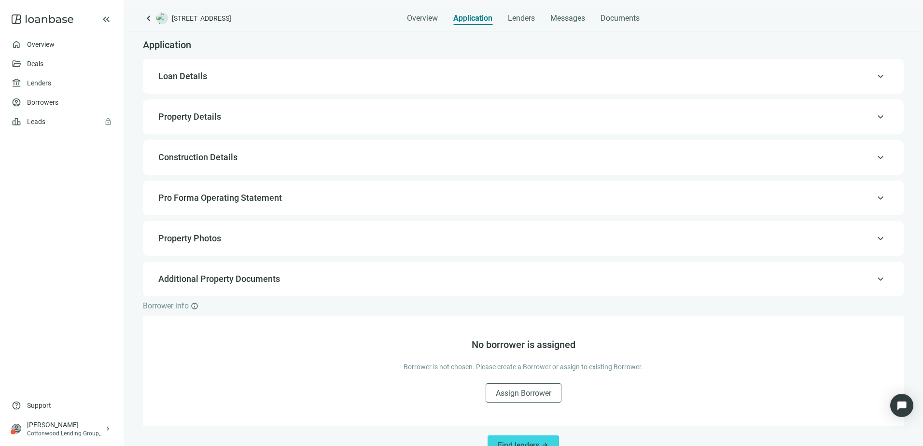
click at [275, 66] on div "keyboard_arrow_up Loan Details" at bounding box center [524, 76] width 742 height 23
type input "**********"
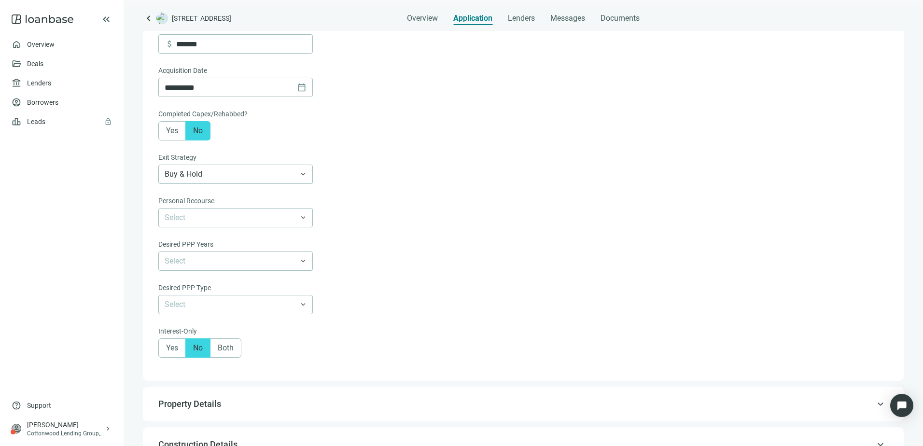
scroll to position [531, 0]
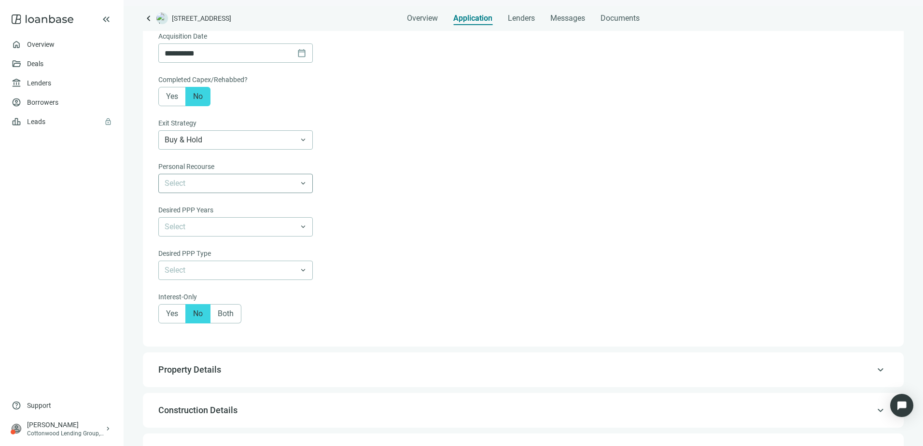
click at [212, 187] on input "search" at bounding box center [231, 183] width 133 height 18
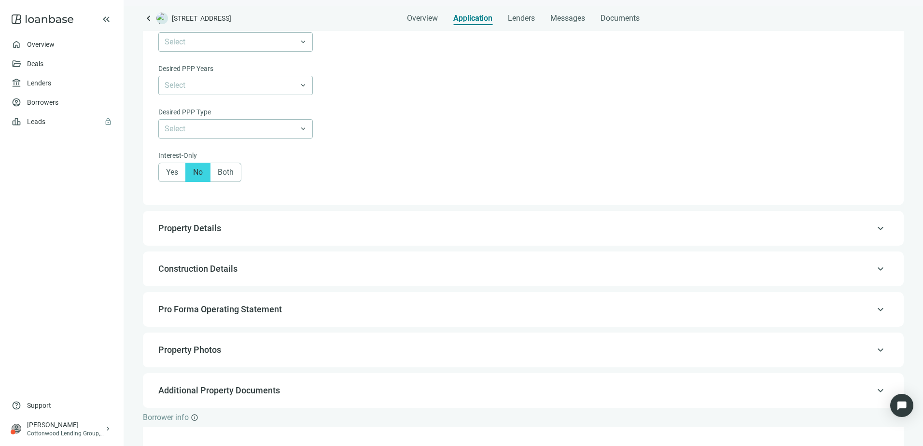
scroll to position [676, 0]
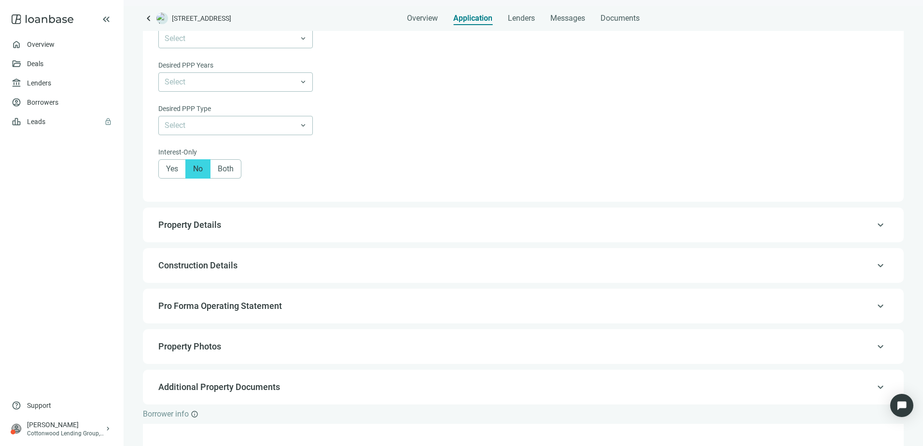
click at [234, 173] on span "Both" at bounding box center [226, 168] width 16 height 9
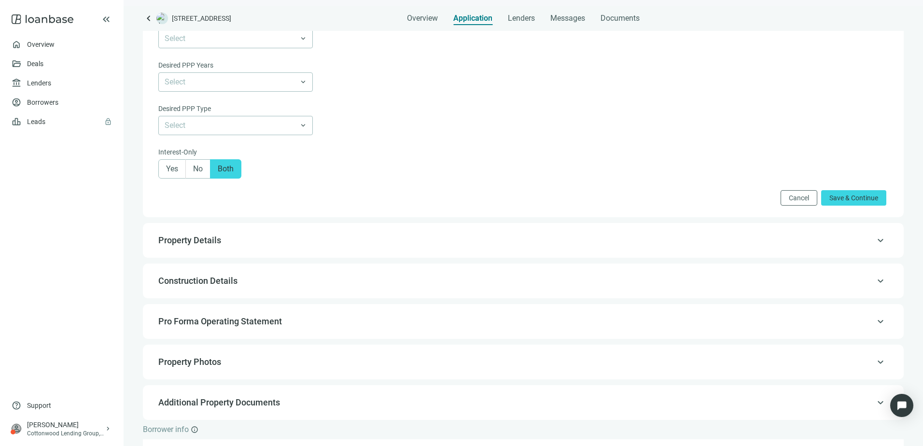
click at [186, 252] on div "keyboard_arrow_up Property Details" at bounding box center [524, 240] width 742 height 23
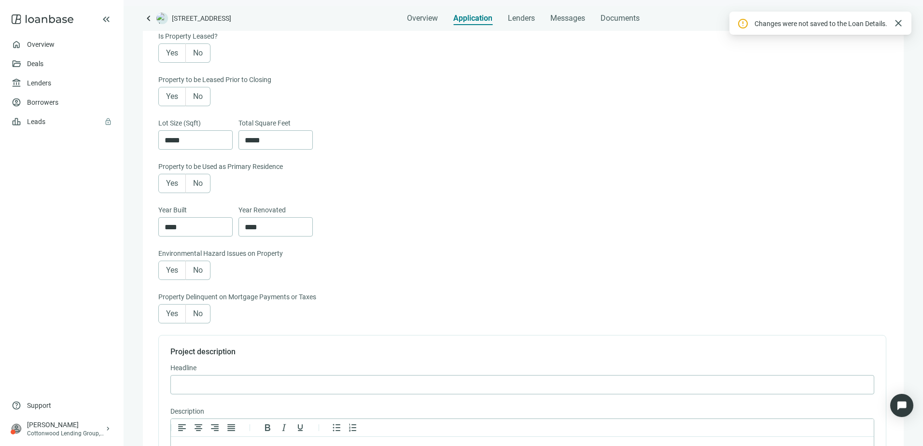
scroll to position [391, 0]
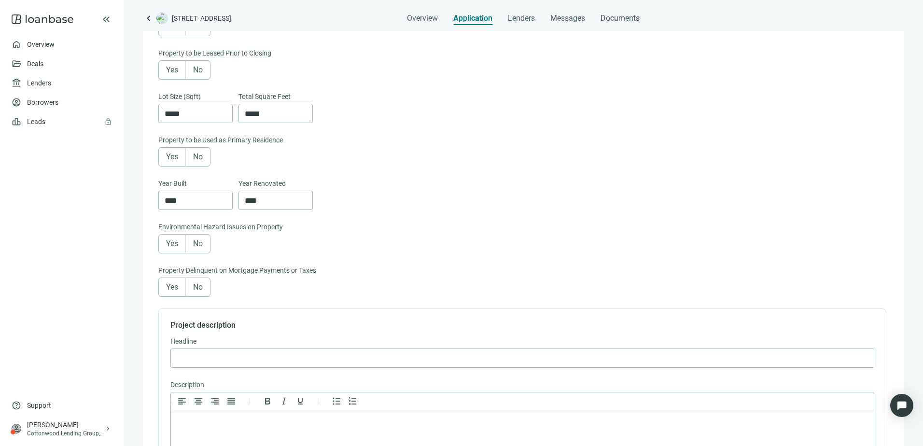
click at [483, 171] on form "Property Type* Single Family Residence keyboard_arrow_down Property Subtype Sin…" at bounding box center [522, 132] width 728 height 777
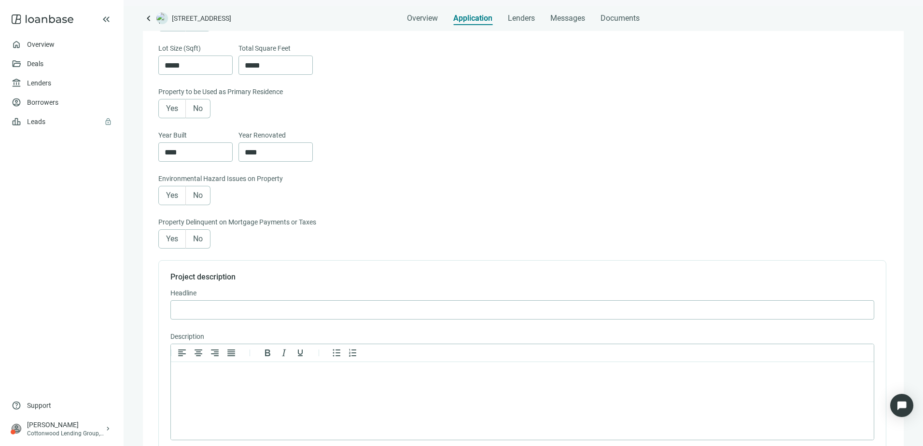
click at [523, 220] on form "Property Type* Single Family Residence keyboard_arrow_down Property Subtype Sin…" at bounding box center [522, 83] width 728 height 777
click at [456, 171] on div "Year Built **** Year Renovated ****" at bounding box center [522, 151] width 728 height 43
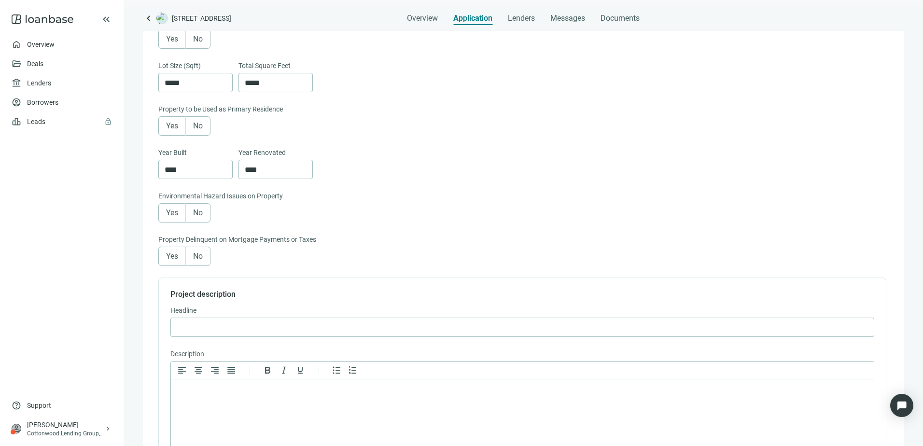
scroll to position [435, 0]
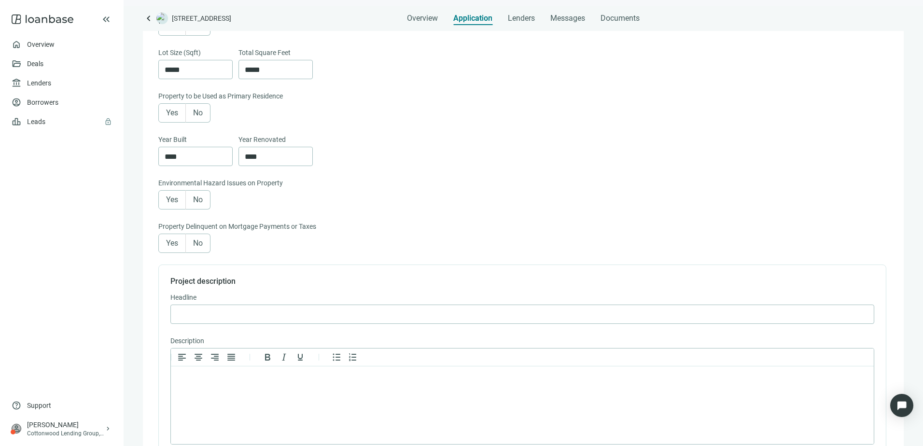
click at [463, 122] on div "Yes No" at bounding box center [522, 112] width 728 height 19
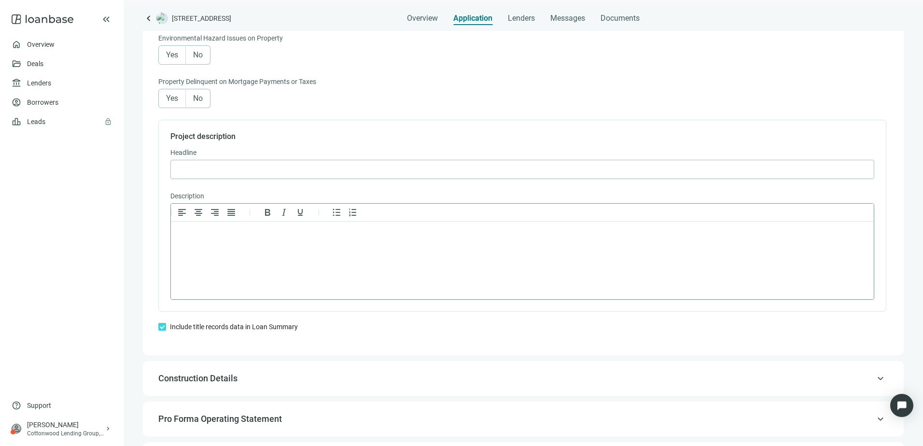
click at [284, 233] on p "Rich Text Area. Press ALT-0 for help." at bounding box center [522, 234] width 687 height 10
click at [255, 177] on input "text" at bounding box center [522, 169] width 691 height 18
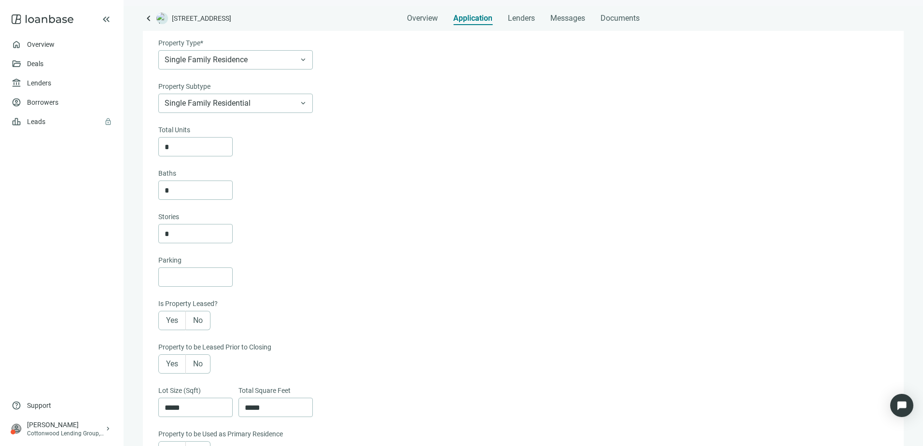
scroll to position [0, 0]
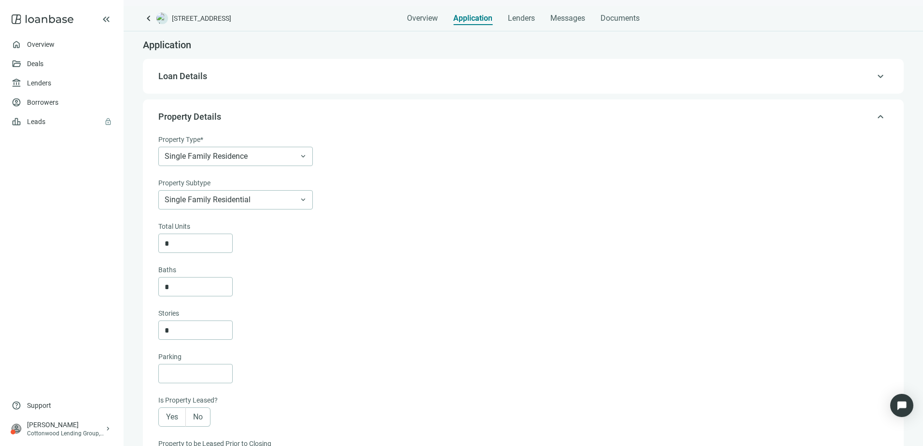
click at [301, 77] on span "Loan Details" at bounding box center [522, 76] width 728 height 12
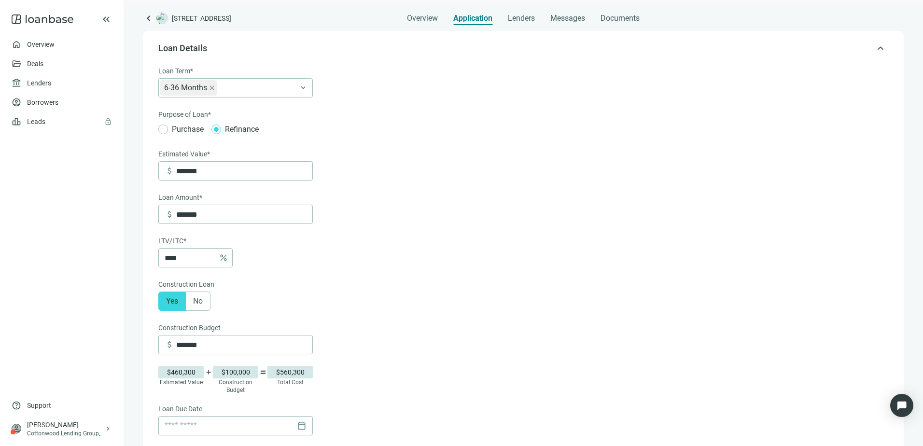
scroll to position [28, 0]
click at [281, 76] on div "Loan Term*" at bounding box center [235, 71] width 154 height 13
click at [270, 43] on span "Loan Details" at bounding box center [522, 48] width 728 height 12
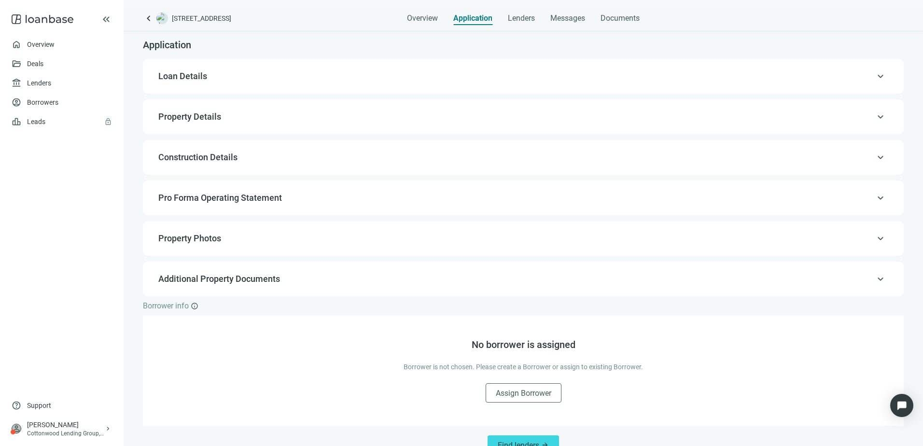
click at [205, 154] on span "Construction Details" at bounding box center [197, 157] width 79 height 10
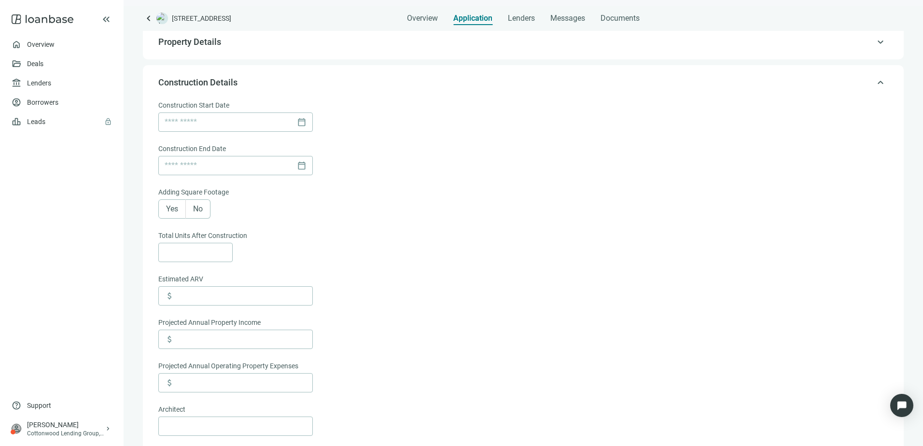
scroll to position [4, 0]
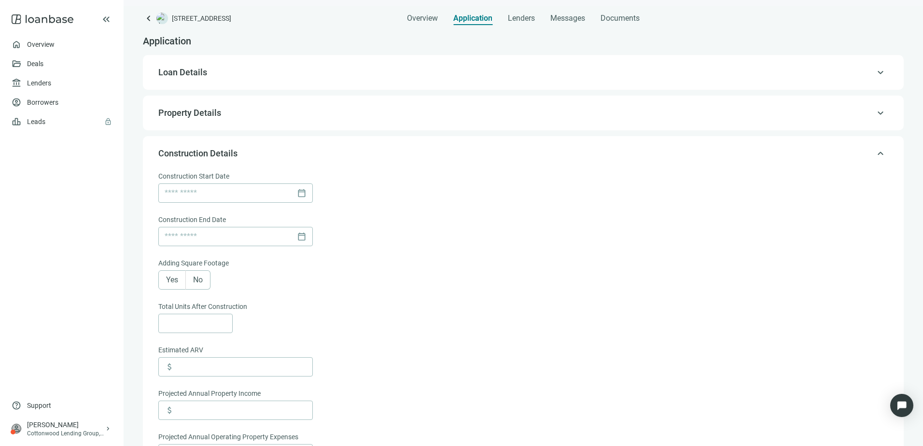
click at [192, 149] on span "Construction Details" at bounding box center [197, 153] width 79 height 10
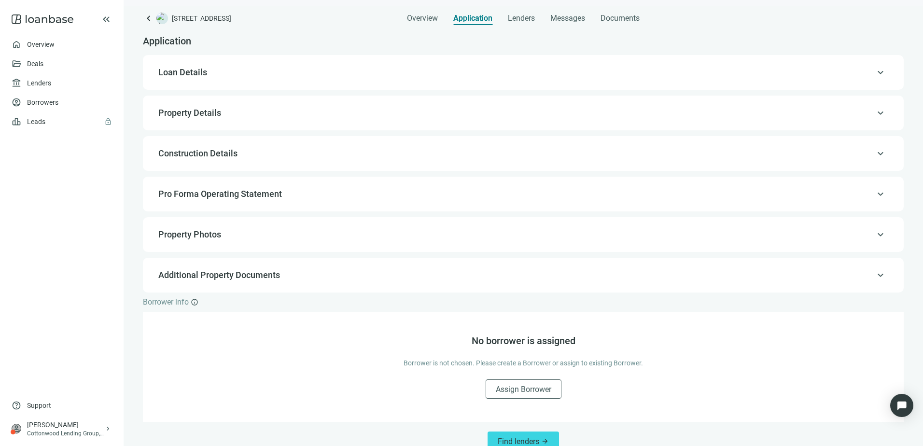
click at [194, 109] on span "Property Details" at bounding box center [189, 113] width 63 height 10
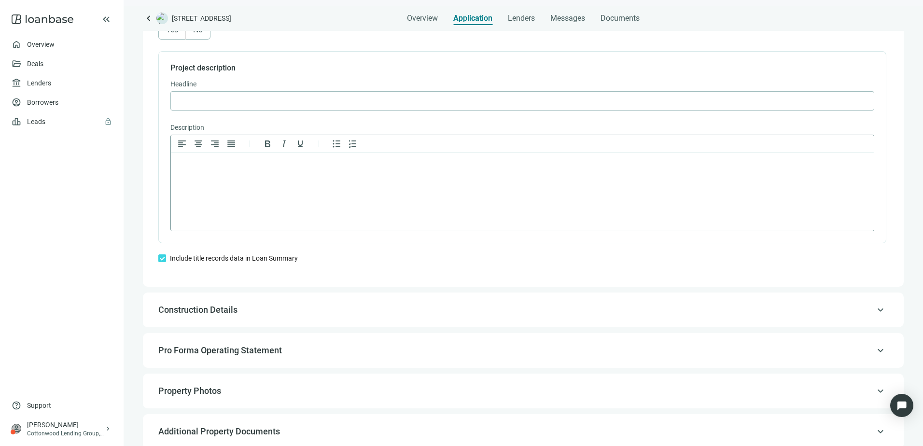
scroll to position [648, 0]
click at [203, 105] on input "text" at bounding box center [522, 100] width 691 height 18
click at [305, 178] on html at bounding box center [522, 165] width 703 height 25
click at [279, 165] on p "Rich Text Area. Press ALT-0 for help." at bounding box center [522, 165] width 687 height 10
